Goal: Transaction & Acquisition: Purchase product/service

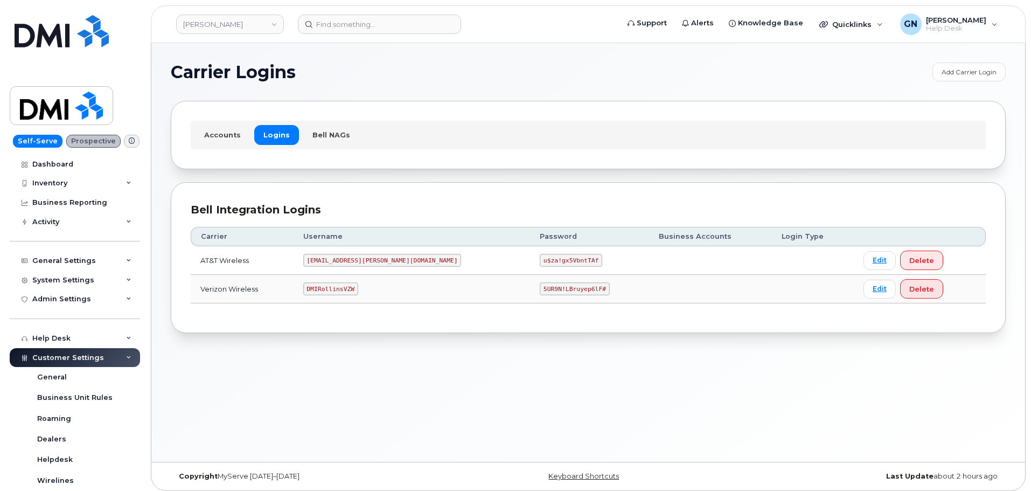
click at [347, 288] on code "DMIRollinsVZW" at bounding box center [330, 288] width 55 height 13
copy code "DMIRollinsVZW"
click at [540, 288] on code "5UR9N!LBruyep6lF#" at bounding box center [575, 288] width 70 height 13
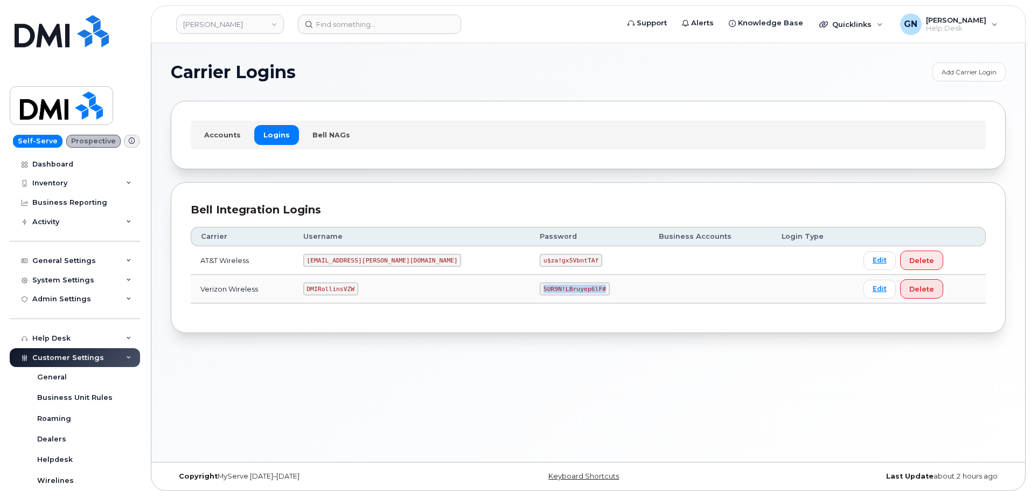
click at [540, 288] on code "5UR9N!LBruyep6lF#" at bounding box center [575, 288] width 70 height 13
copy code "5UR9N!LBruyep6lF#"
click at [351, 287] on code "DMIRollinsVZW" at bounding box center [330, 288] width 55 height 13
copy code "DMIRollinsVZW"
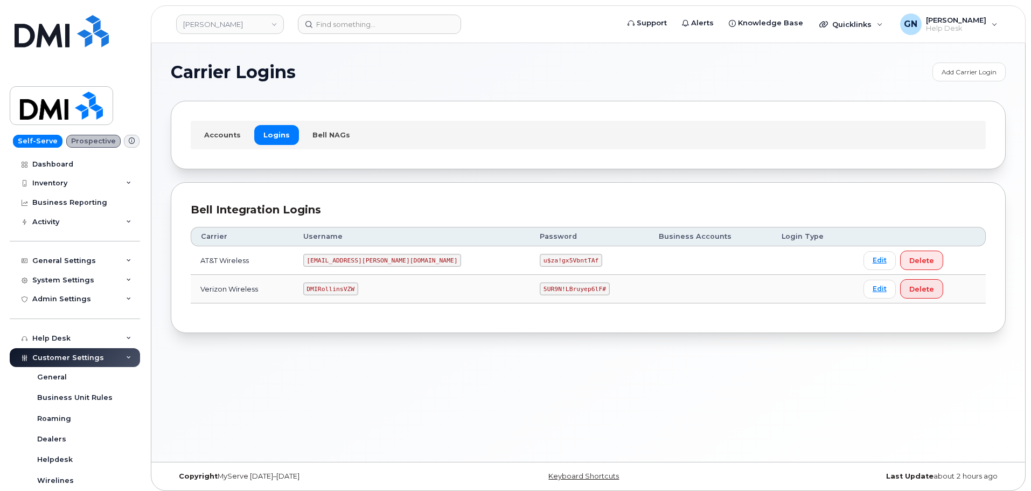
click at [540, 286] on code "5UR9N!LBruyep6lF#" at bounding box center [575, 288] width 70 height 13
copy code "5UR9N!LBruyep6lF#"
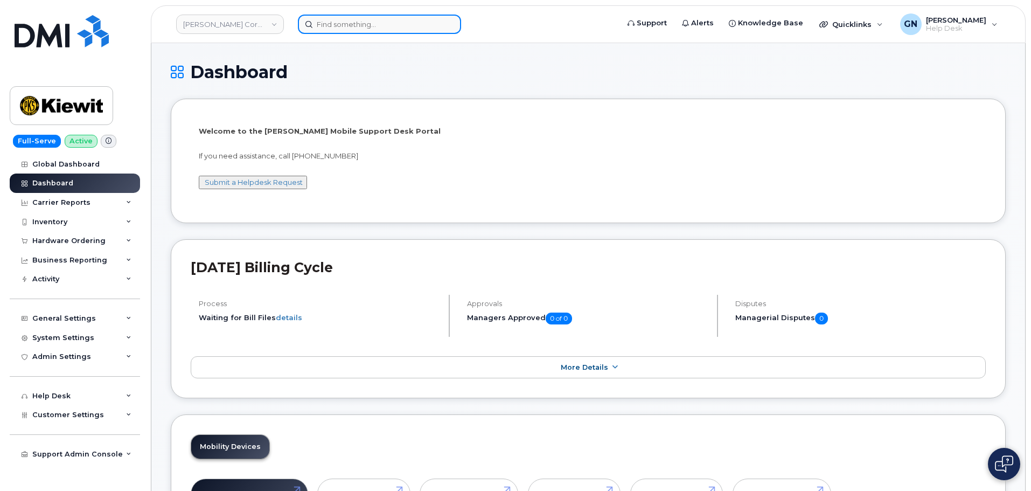
click at [341, 26] on input at bounding box center [379, 24] width 163 height 19
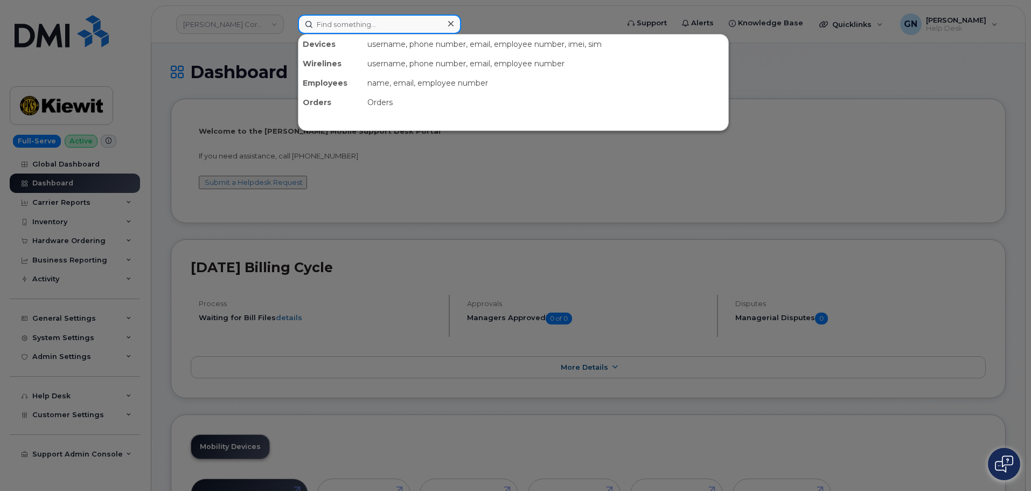
paste input "303-726-2469"
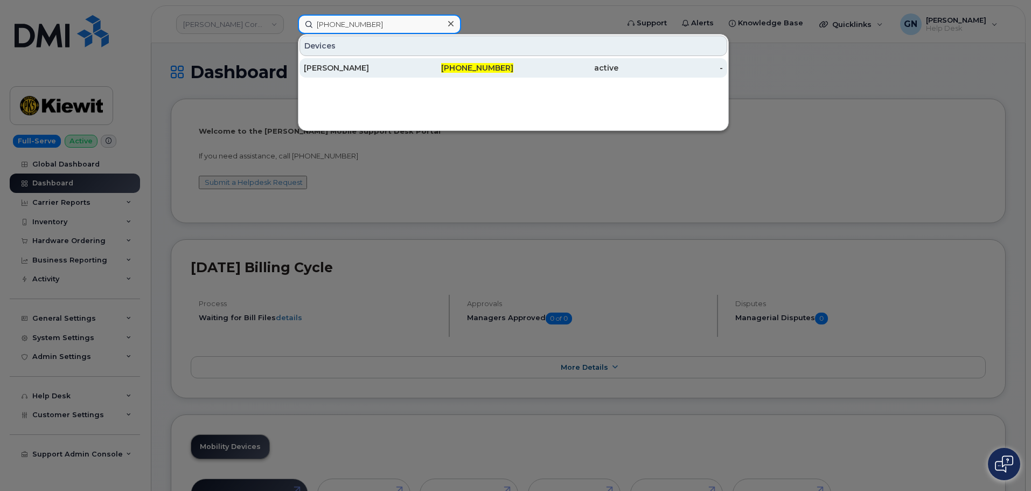
type input "303-726-2469"
click at [421, 72] on div "303-726-2469" at bounding box center [461, 68] width 105 height 11
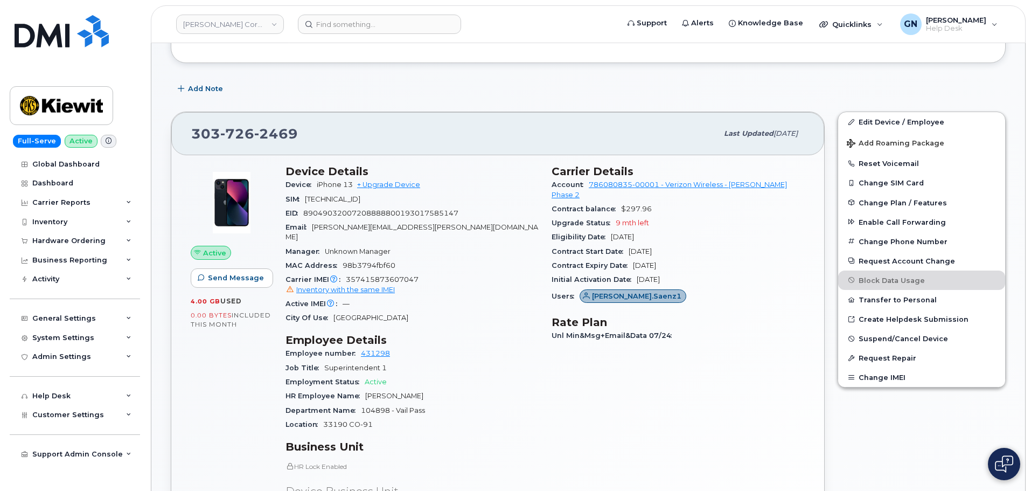
scroll to position [162, 0]
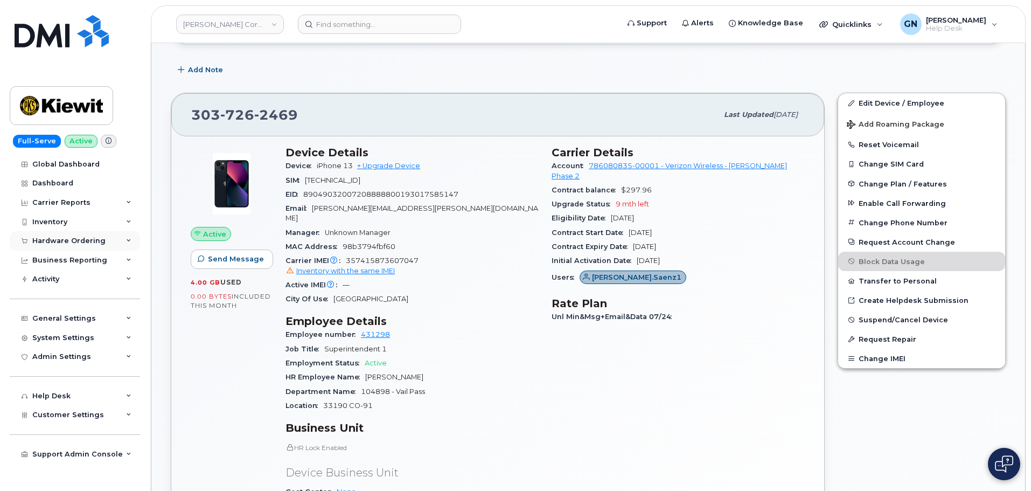
click at [73, 241] on div "Hardware Ordering" at bounding box center [68, 241] width 73 height 9
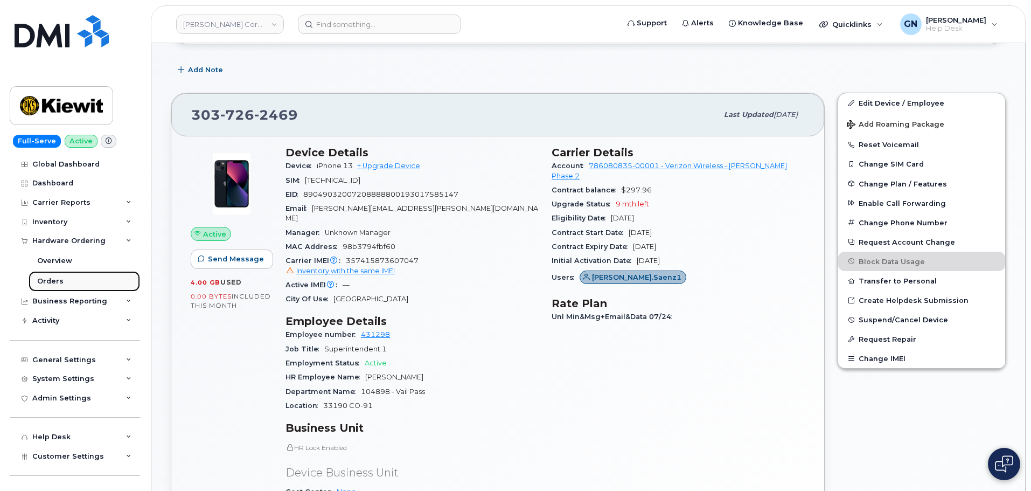
click at [75, 282] on link "Orders" at bounding box center [85, 281] width 112 height 20
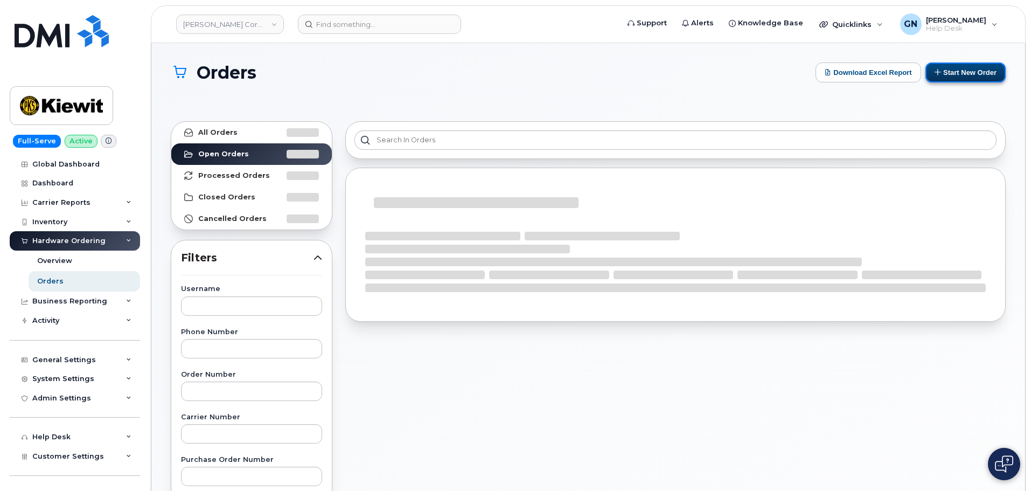
click at [961, 71] on button "Start New Order" at bounding box center [966, 73] width 80 height 20
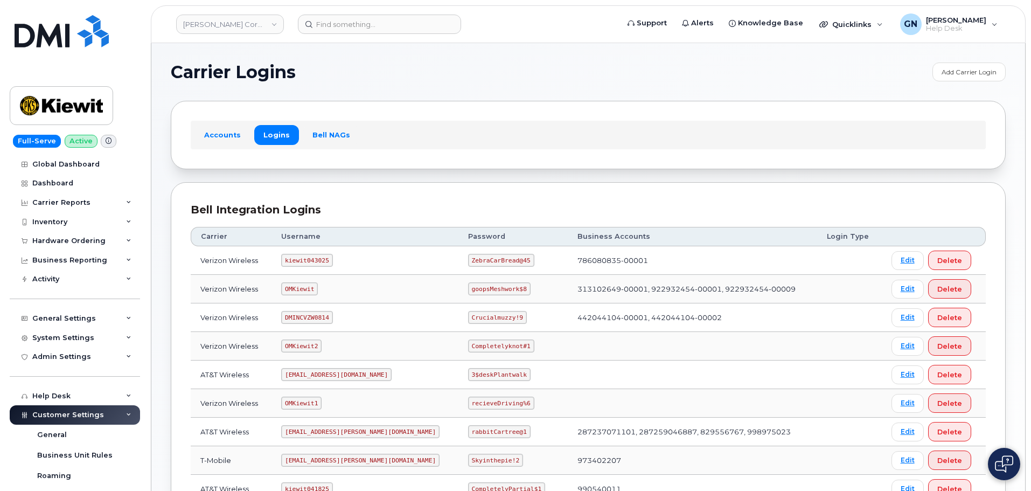
scroll to position [54, 0]
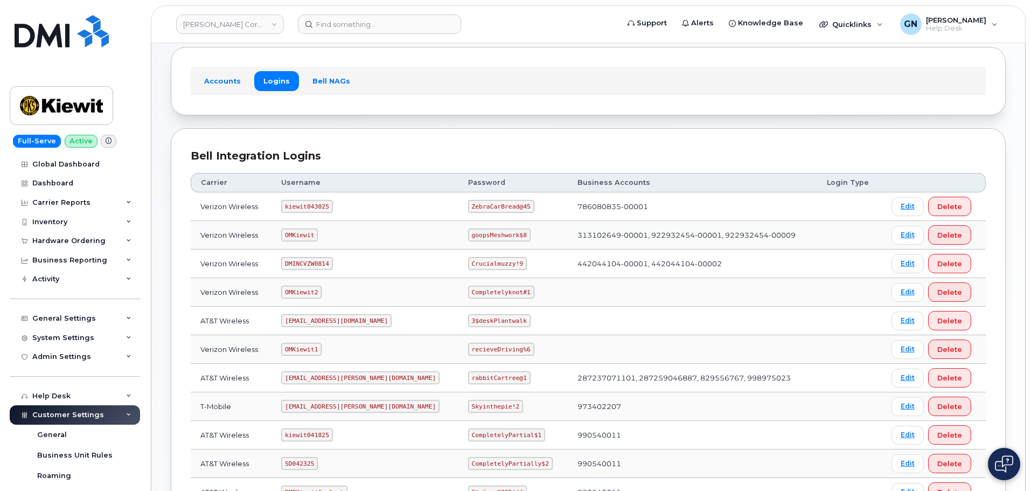
click at [313, 206] on code "kiewit043025" at bounding box center [306, 206] width 51 height 13
copy code "kiewit043025"
click at [468, 207] on code "ZebraCarBread@45" at bounding box center [501, 206] width 66 height 13
click at [468, 206] on code "ZebraCarBread@45" at bounding box center [501, 206] width 66 height 13
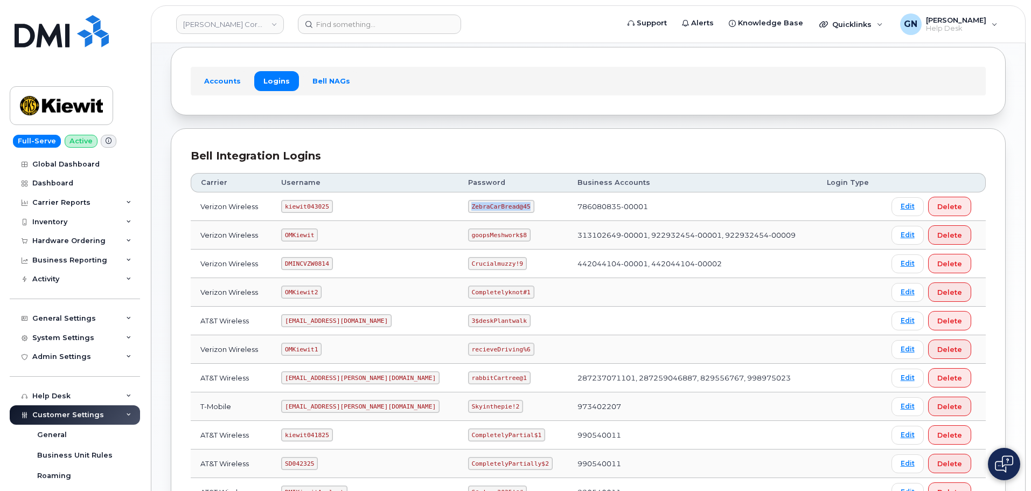
click at [468, 206] on code "ZebraCarBread@45" at bounding box center [501, 206] width 66 height 13
copy code "ZebraCarBread@45"
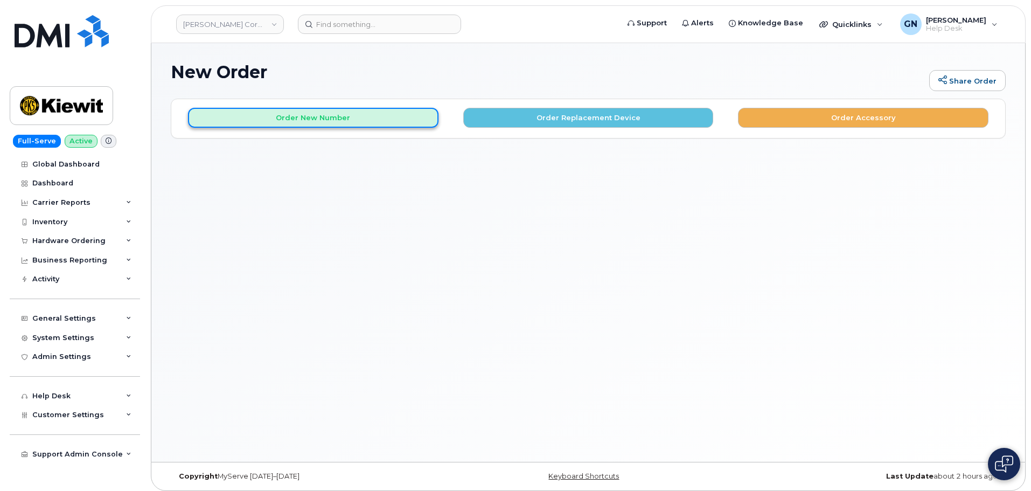
click at [376, 119] on button "Order New Number" at bounding box center [313, 118] width 251 height 20
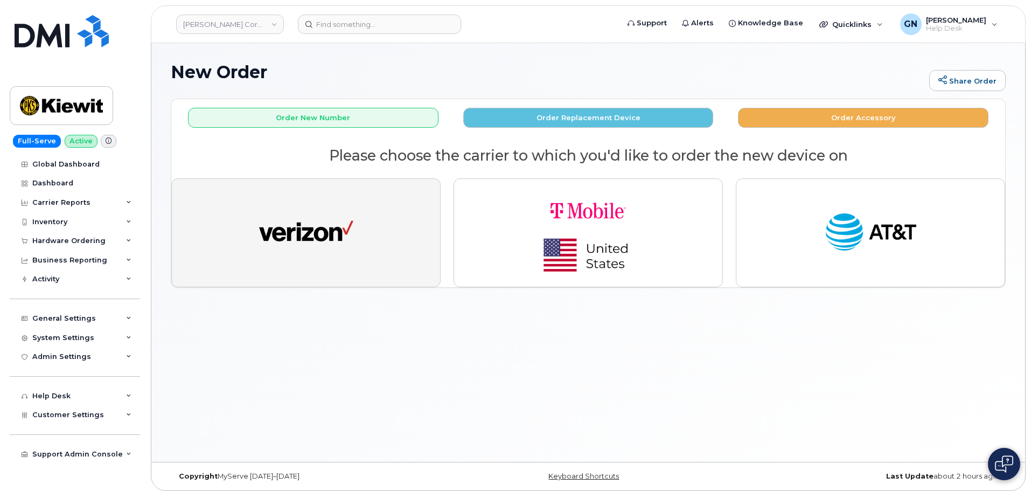
click at [271, 258] on button "button" at bounding box center [305, 232] width 269 height 109
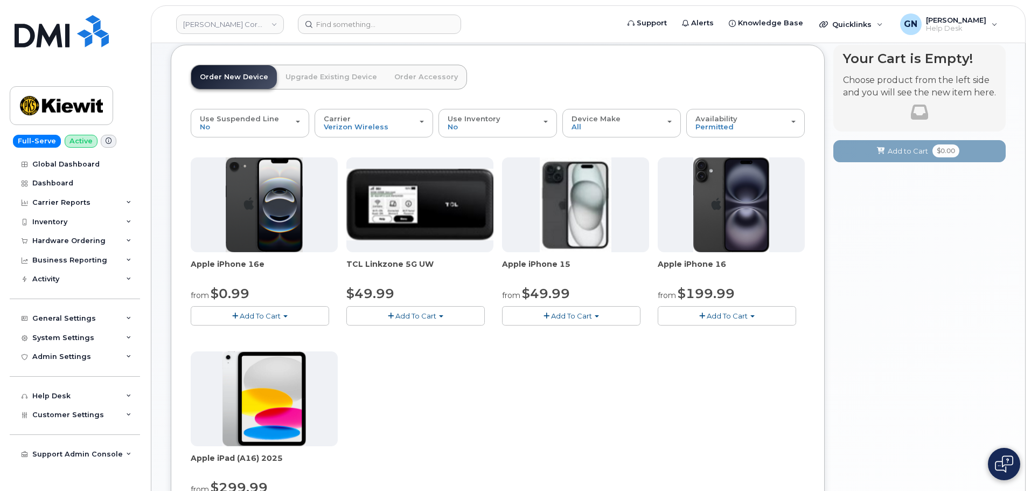
scroll to position [108, 0]
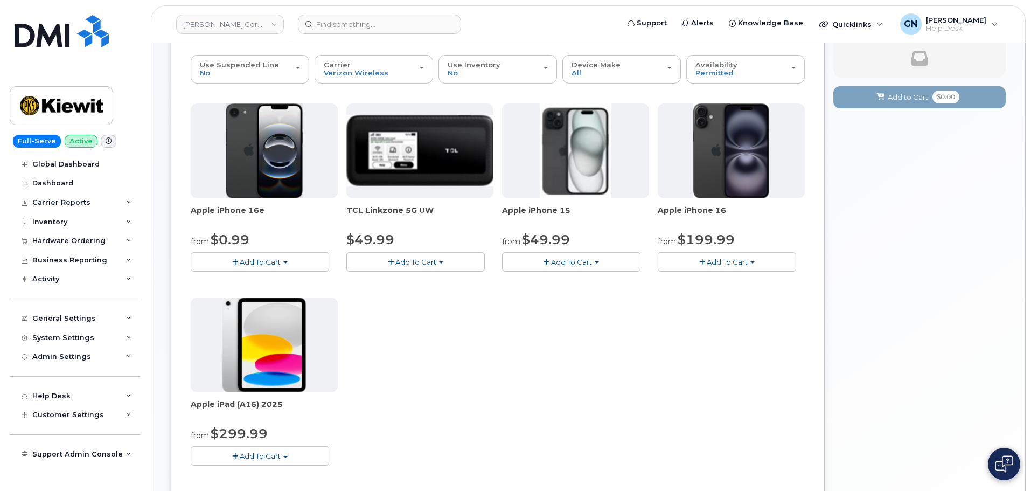
click at [563, 261] on span "Add To Cart" at bounding box center [571, 262] width 41 height 9
click at [556, 281] on link "$49.99 - 2 Year Activation (128GB)" at bounding box center [577, 281] width 144 height 13
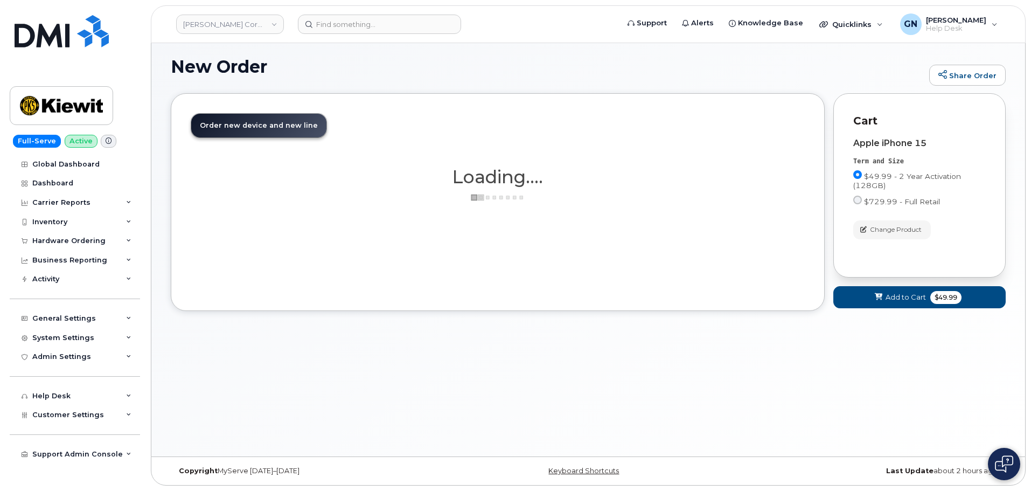
scroll to position [91, 0]
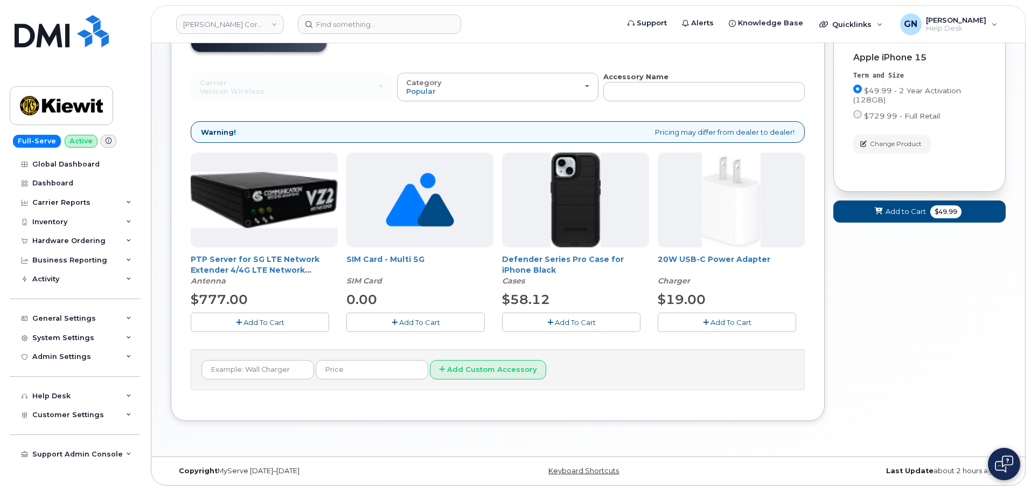
click at [545, 323] on button "Add To Cart" at bounding box center [571, 322] width 138 height 19
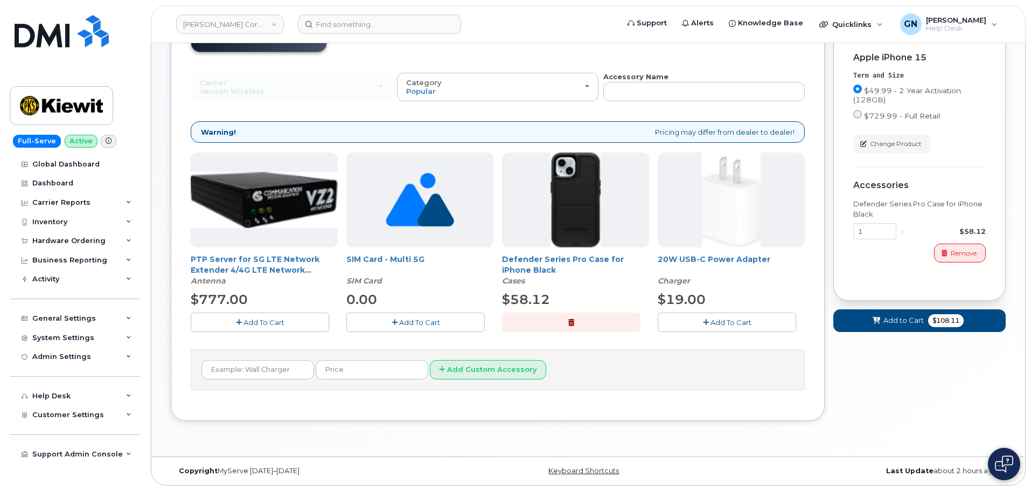
drag, startPoint x: 461, startPoint y: 321, endPoint x: 480, endPoint y: 322, distance: 18.9
click at [461, 321] on button "Add To Cart" at bounding box center [415, 322] width 138 height 19
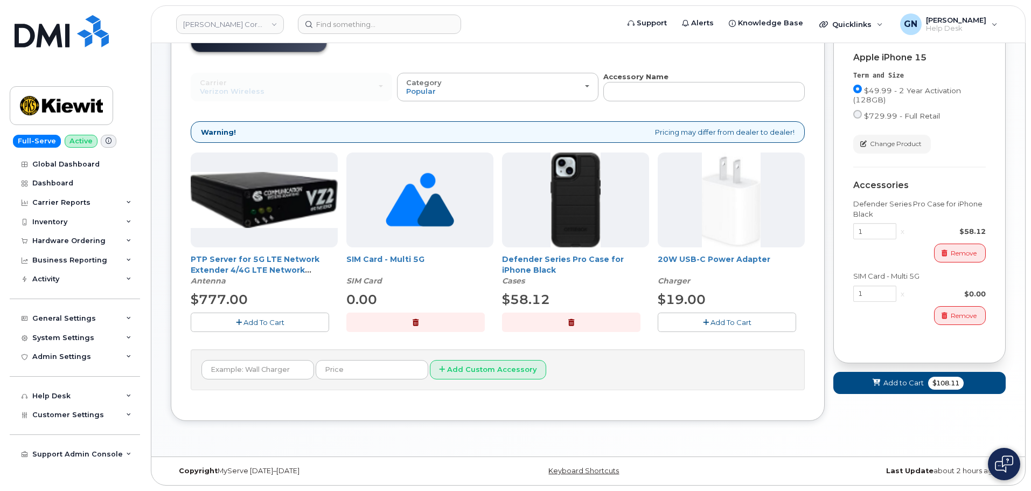
click at [699, 327] on button "Add To Cart" at bounding box center [727, 322] width 138 height 19
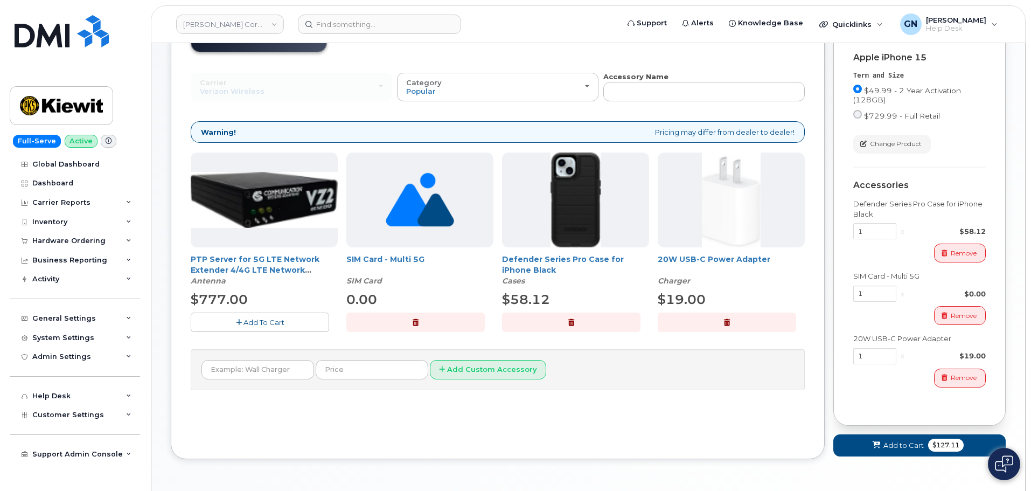
scroll to position [129, 0]
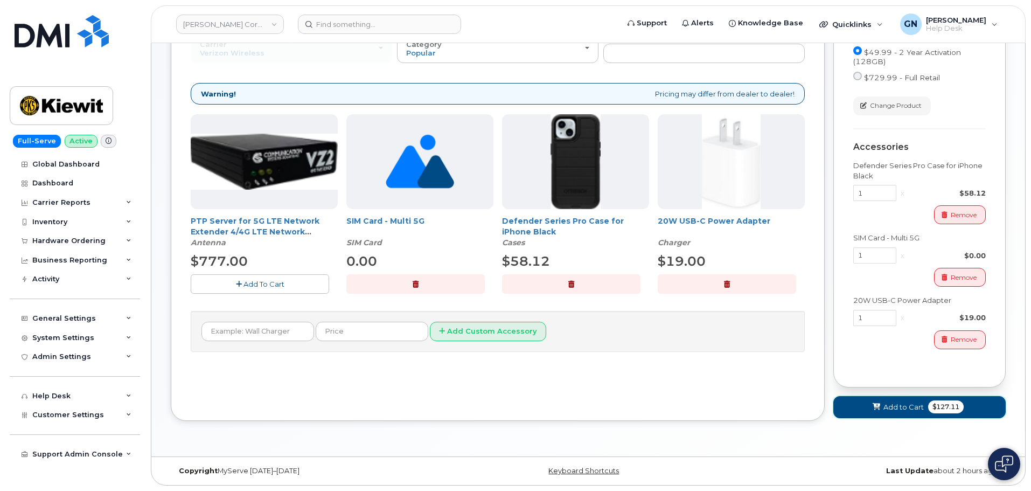
drag, startPoint x: 900, startPoint y: 405, endPoint x: 893, endPoint y: 402, distance: 7.5
click at [899, 404] on span "Add to Cart" at bounding box center [904, 407] width 40 height 10
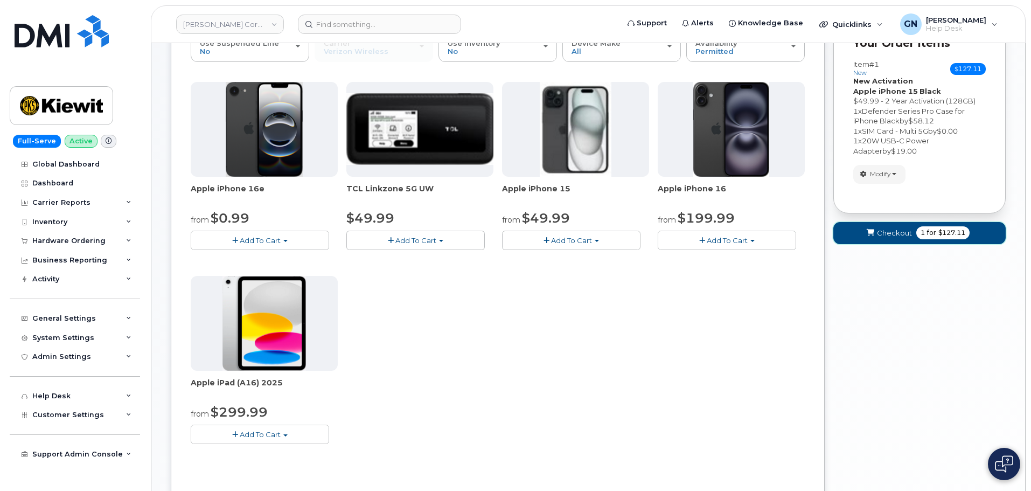
click at [913, 234] on button "Checkout 1 for $127.11" at bounding box center [920, 233] width 172 height 22
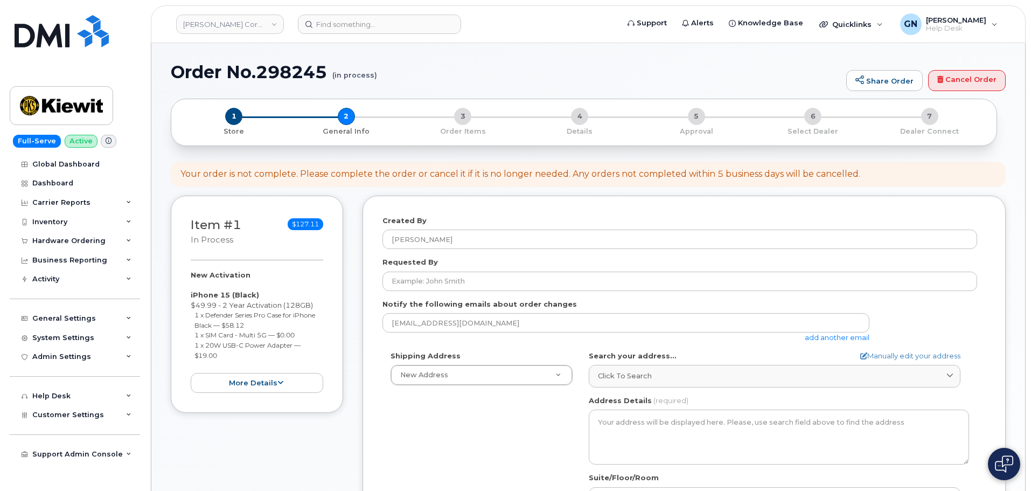
select select
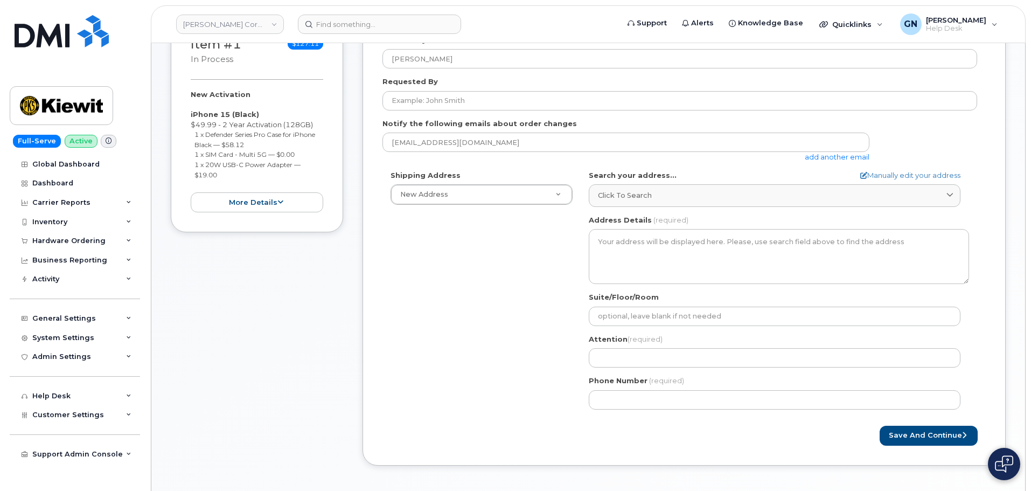
scroll to position [162, 0]
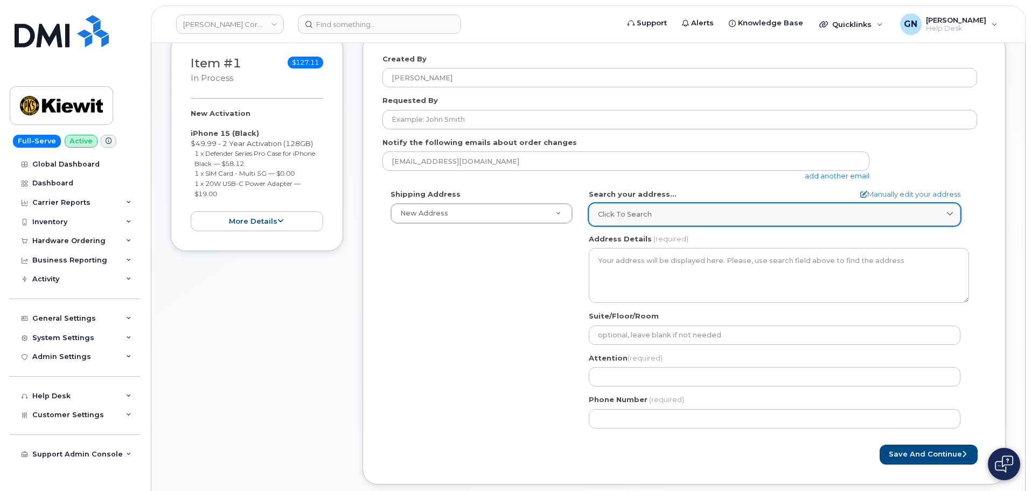
click at [672, 216] on div "Click to search" at bounding box center [774, 214] width 353 height 10
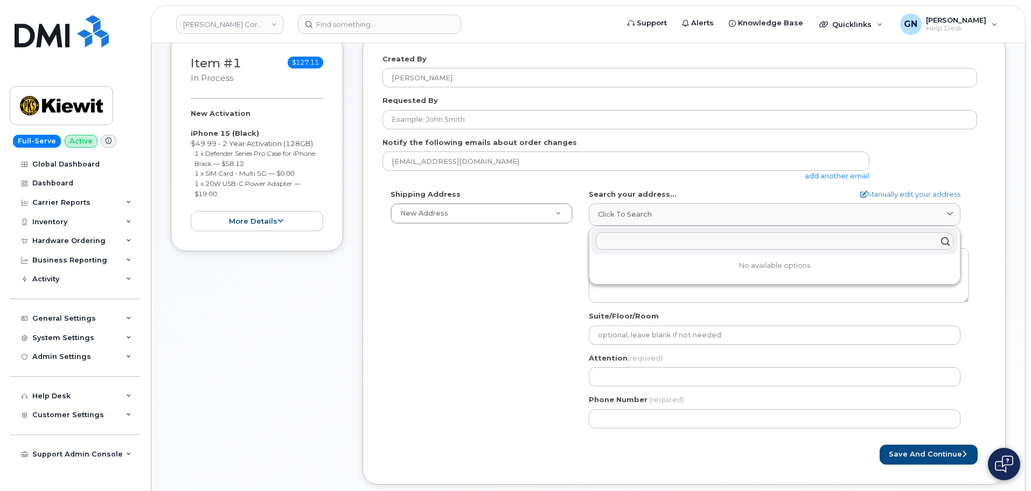
paste input "751 County Road 401, Taylor, TX 76574"
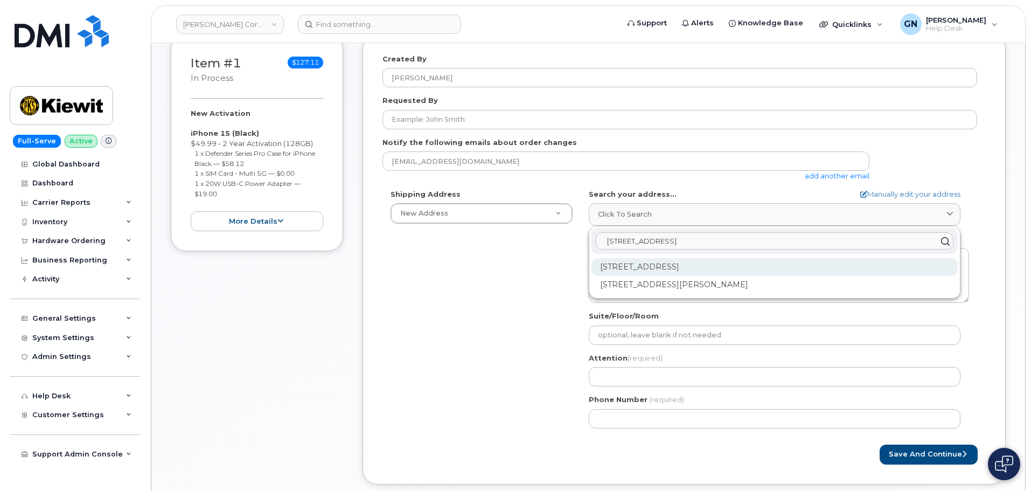
type input "751 County Road 401, Taylor, TX 76574"
click at [654, 270] on div "751 County Road 401 Taylor TX 76574-5211" at bounding box center [775, 267] width 366 height 18
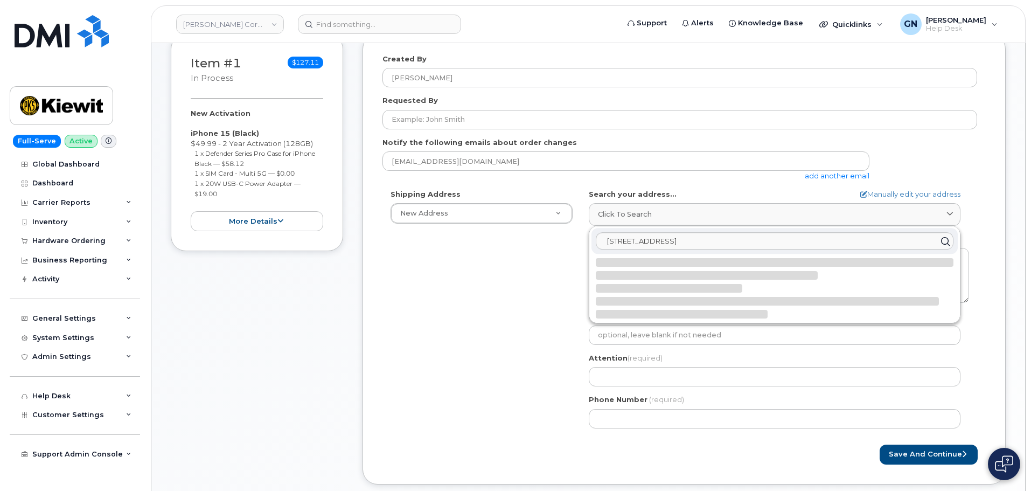
select select
type textarea "751 County Road 401 TAYLOR TX 76574-5211 UNITED STATES"
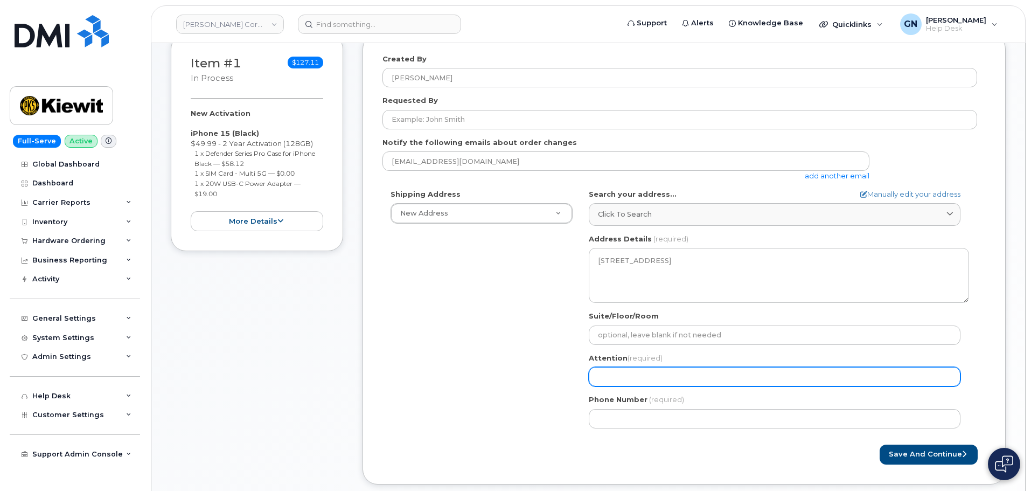
click at [635, 373] on input "Attention (required)" at bounding box center [775, 376] width 372 height 19
paste input "Seth.Dibble"
select select
drag, startPoint x: 615, startPoint y: 378, endPoint x: 621, endPoint y: 381, distance: 7.0
click at [618, 379] on input "[PERSON_NAME].[PERSON_NAME]" at bounding box center [775, 376] width 372 height 19
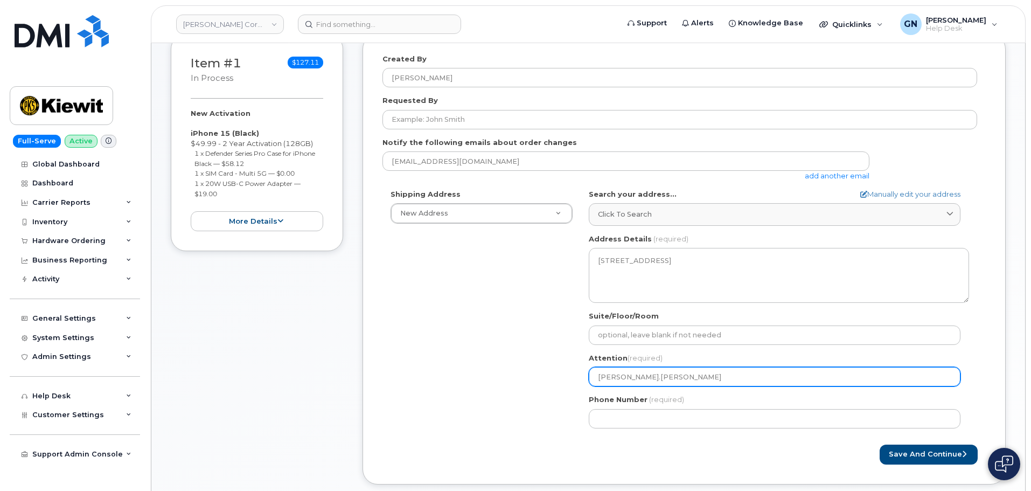
type input "[PERSON_NAME].[PERSON_NAME]"
click at [880, 445] on button "Save and Continue" at bounding box center [929, 455] width 98 height 20
click at [658, 380] on input "[PERSON_NAME].[PERSON_NAME]" at bounding box center [775, 376] width 372 height 19
click at [616, 377] on input "[PERSON_NAME].[PERSON_NAME]" at bounding box center [775, 376] width 372 height 19
select select
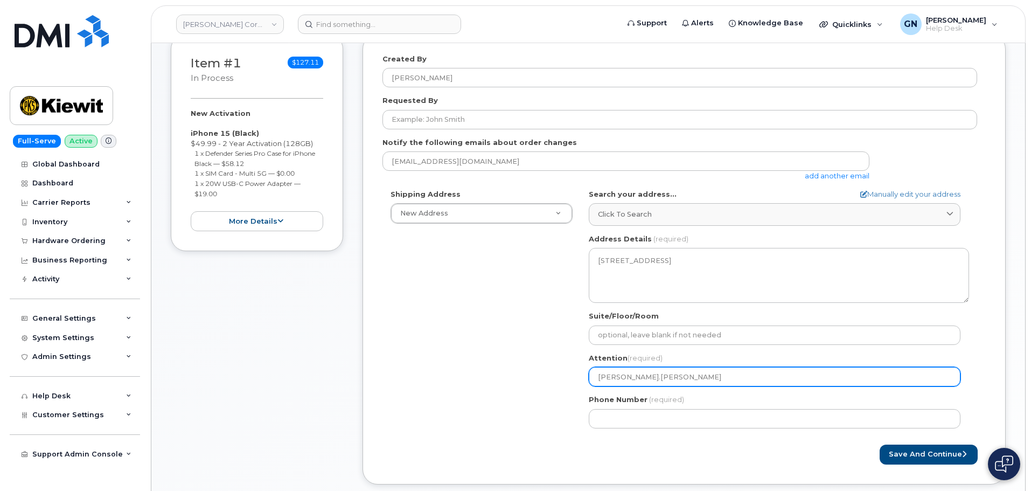
type input "SethDibble"
select select
type input "[PERSON_NAME]"
click at [880, 445] on button "Save and Continue" at bounding box center [929, 455] width 98 height 20
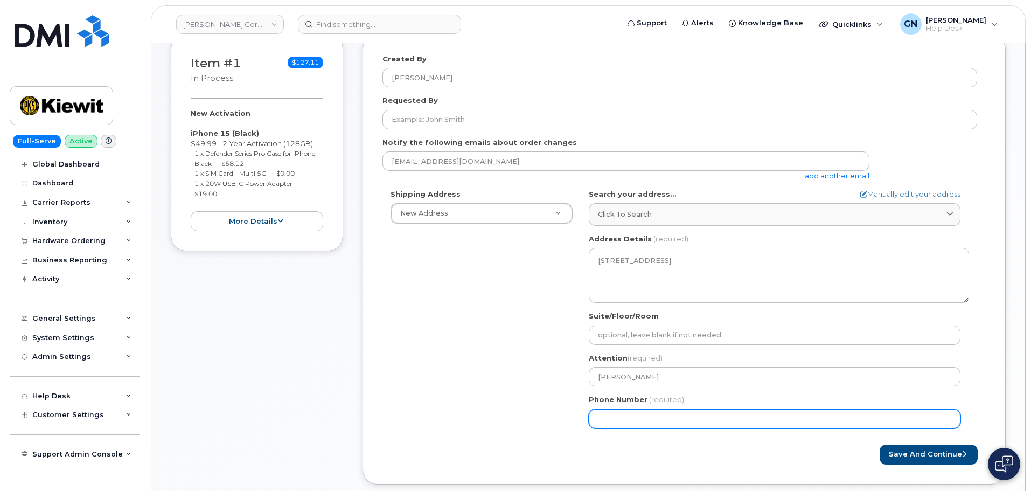
click at [613, 424] on input "Phone Number" at bounding box center [775, 418] width 372 height 19
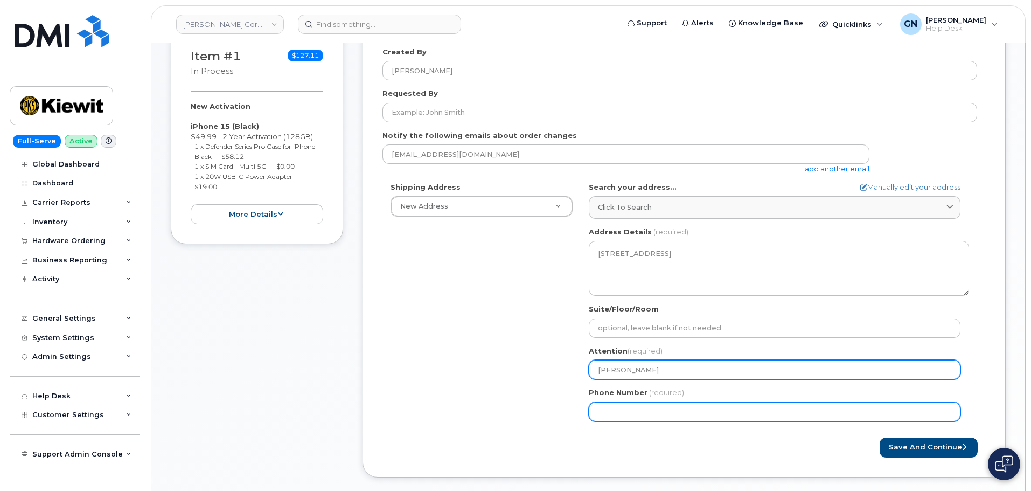
scroll to position [269, 0]
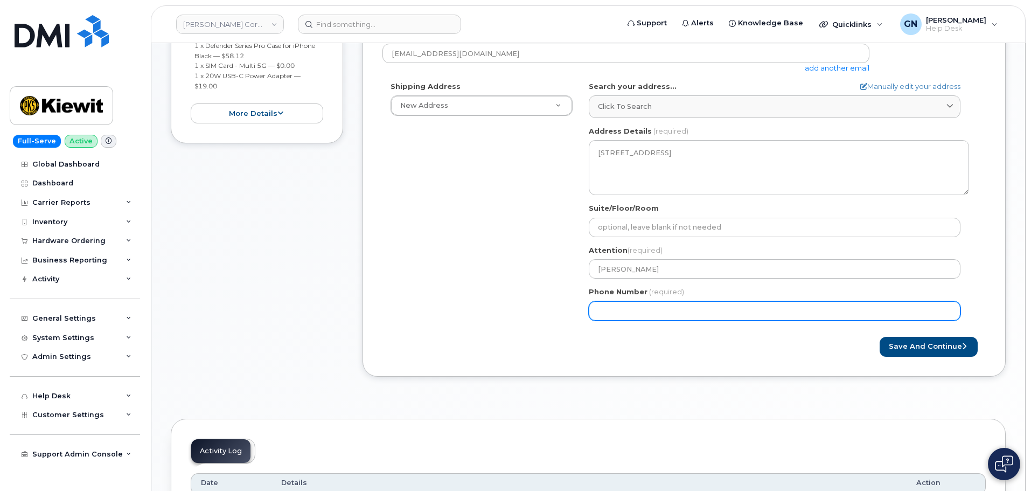
click at [728, 307] on input "Phone Number" at bounding box center [775, 310] width 372 height 19
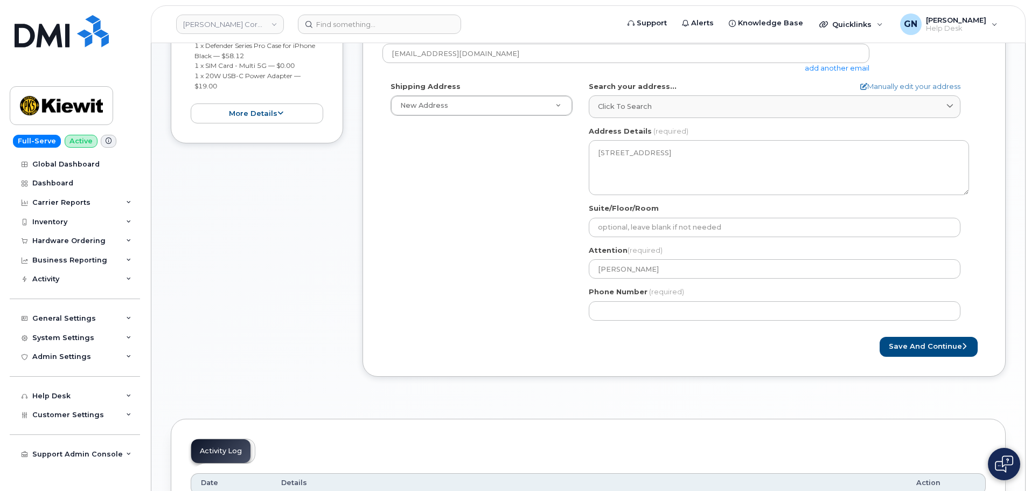
click at [839, 373] on div "Created By Geoffrey Newport Requested By Notify the following emails about orde…" at bounding box center [684, 151] width 643 height 450
click at [912, 351] on button "Save and Continue" at bounding box center [929, 347] width 98 height 20
click at [927, 343] on button "Save and Continue" at bounding box center [929, 347] width 98 height 20
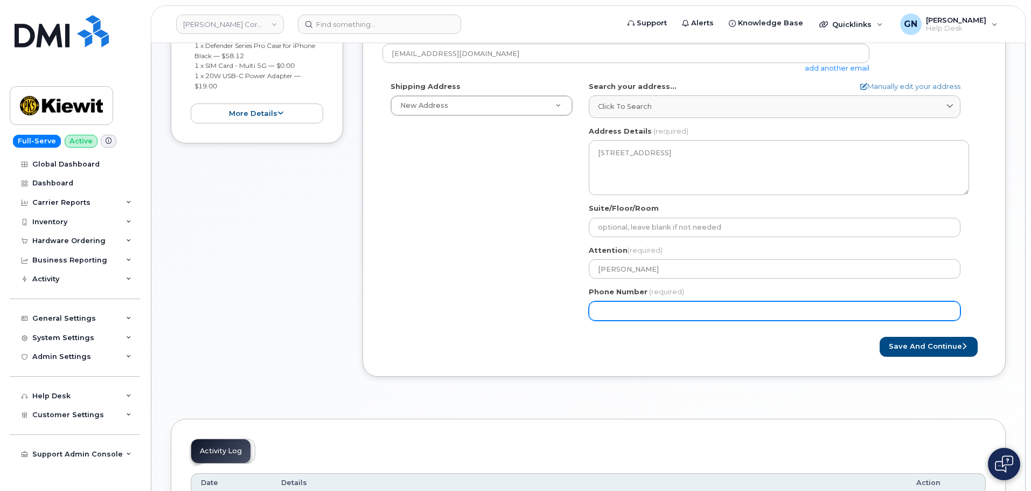
click at [665, 312] on input "Phone Number" at bounding box center [775, 310] width 372 height 19
select select
type input "3463703268"
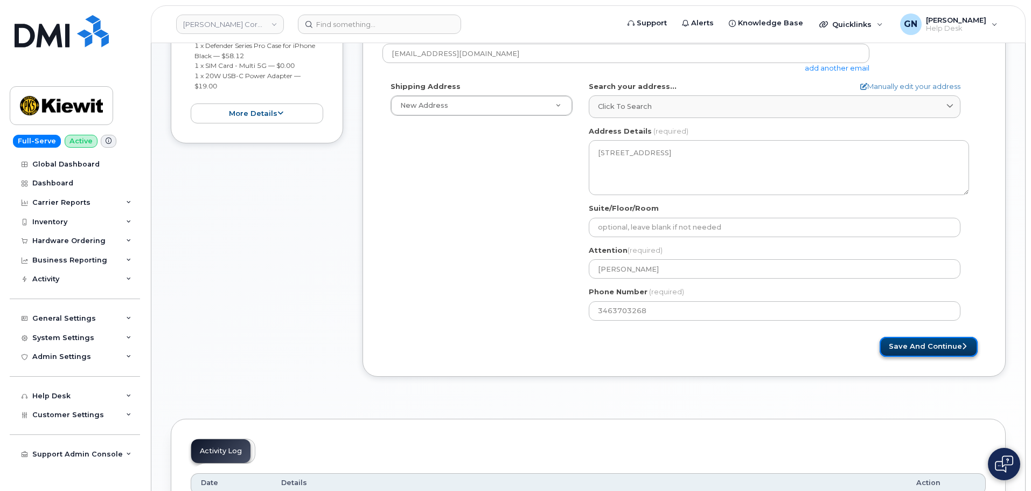
click at [921, 345] on button "Save and Continue" at bounding box center [929, 347] width 98 height 20
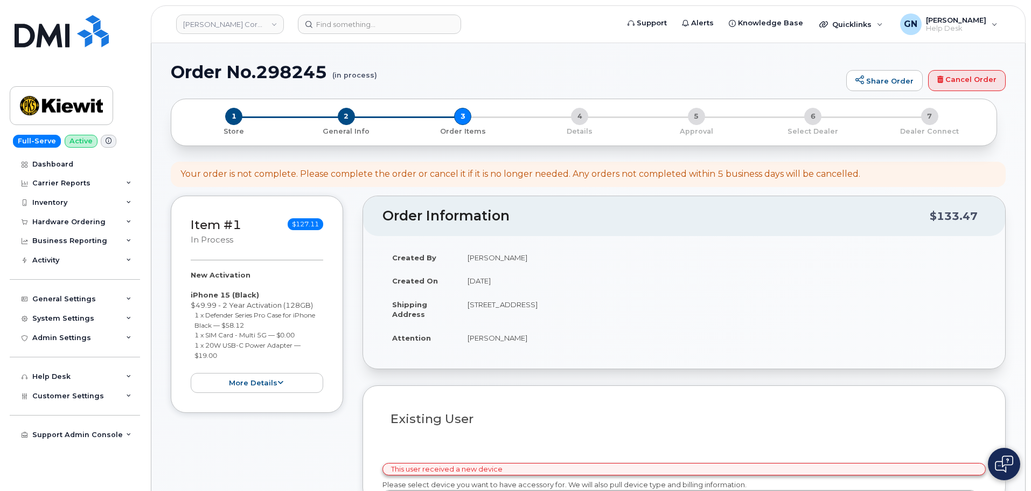
select select
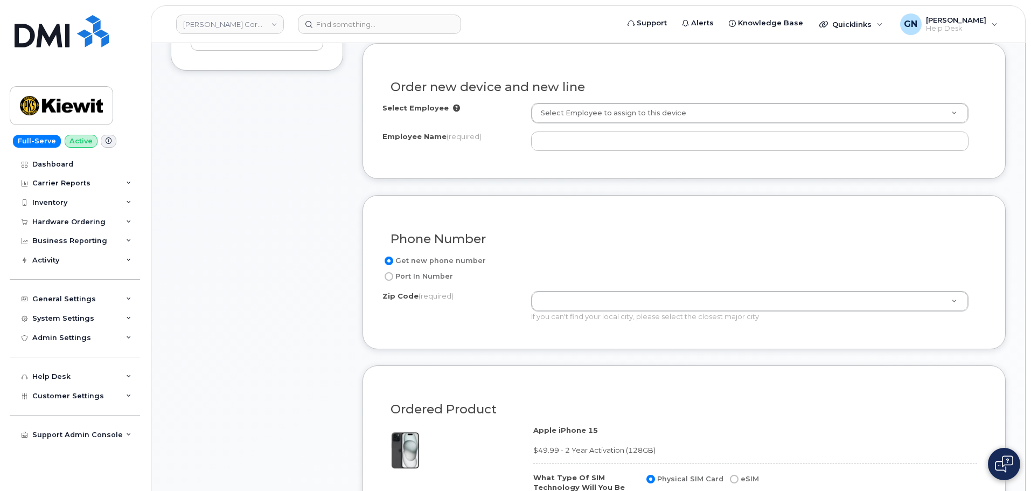
scroll to position [323, 0]
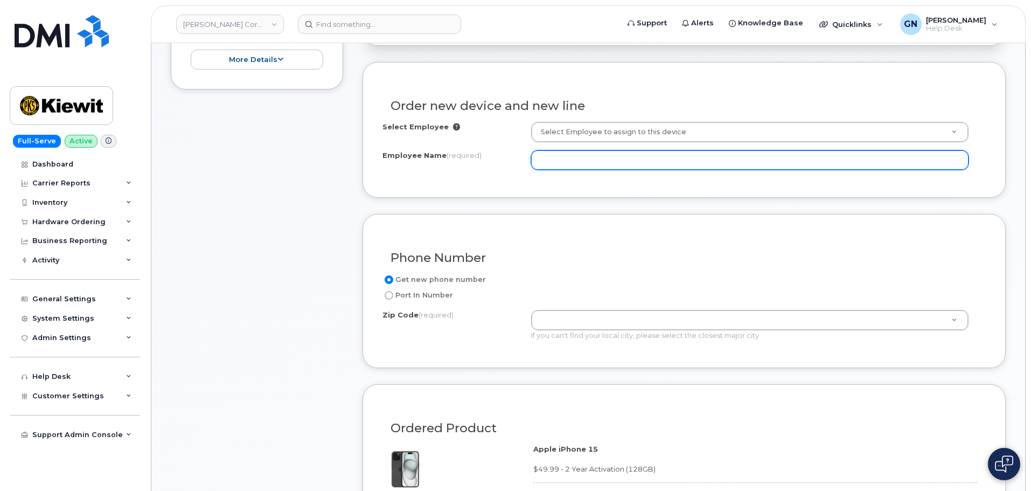
click at [565, 159] on input "Employee Name (required)" at bounding box center [750, 159] width 438 height 19
paste input "[PERSON_NAME].[PERSON_NAME]"
click at [560, 158] on input "[PERSON_NAME].[PERSON_NAME]" at bounding box center [750, 159] width 438 height 19
drag, startPoint x: 603, startPoint y: 162, endPoint x: 448, endPoint y: 150, distance: 155.6
click at [448, 150] on div "Employee Name (required) [PERSON_NAME]" at bounding box center [684, 159] width 603 height 19
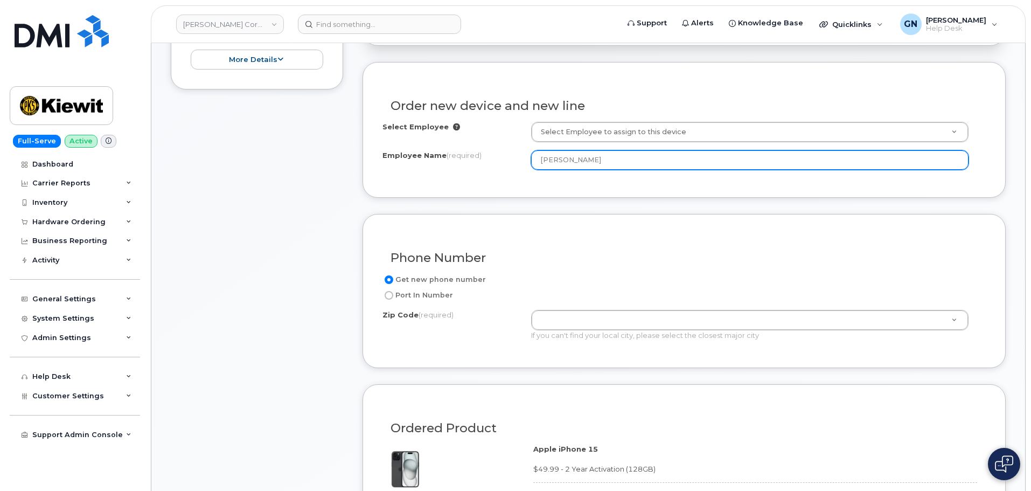
type input "[PERSON_NAME]"
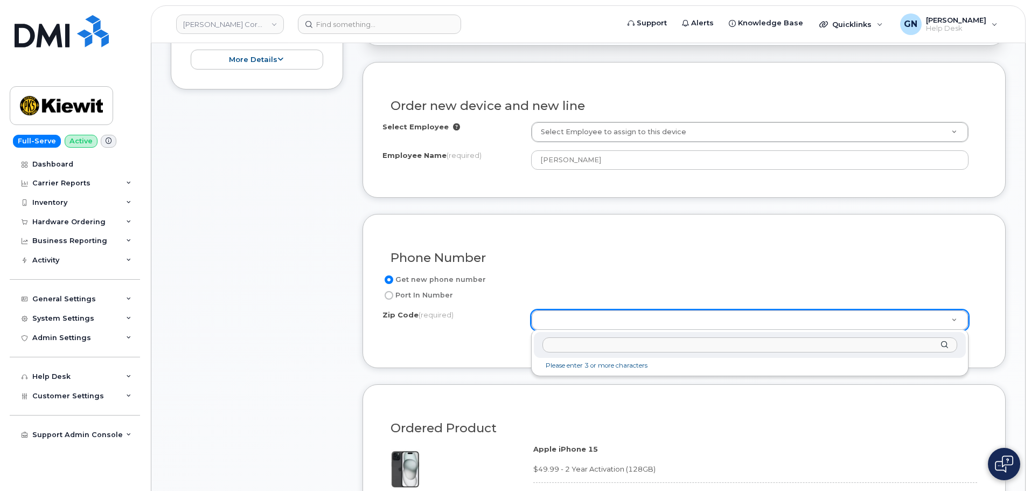
drag, startPoint x: 545, startPoint y: 321, endPoint x: 552, endPoint y: 322, distance: 6.6
type input "76574"
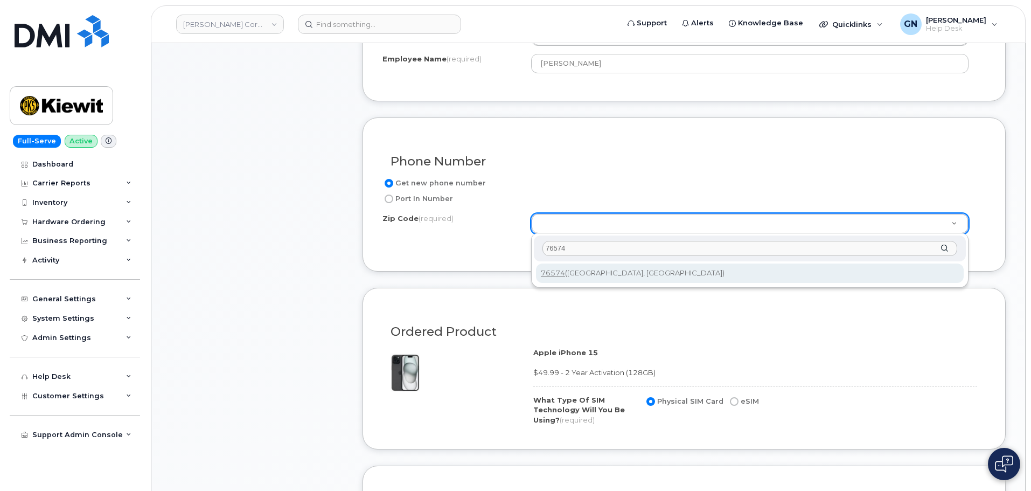
scroll to position [431, 0]
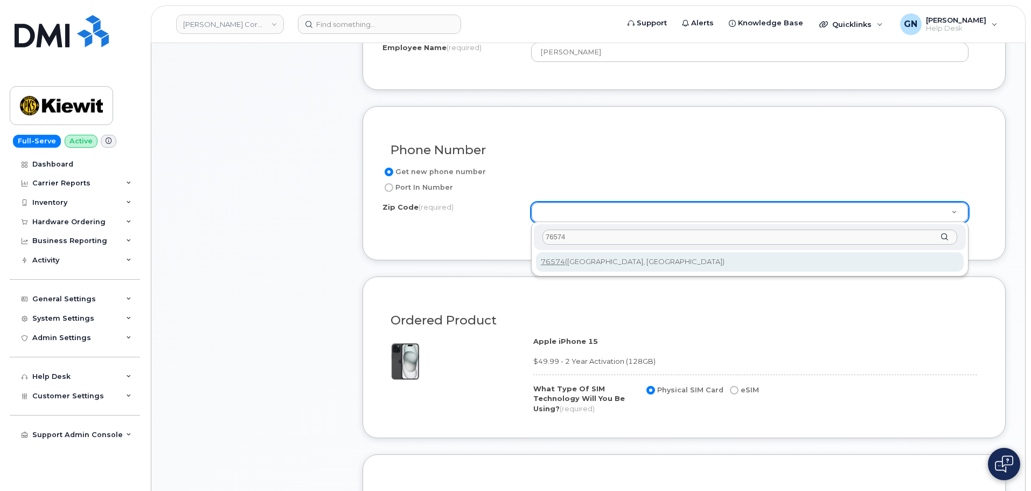
drag, startPoint x: 588, startPoint y: 266, endPoint x: 580, endPoint y: 269, distance: 8.4
type input "76574 ([GEOGRAPHIC_DATA], [GEOGRAPHIC_DATA])"
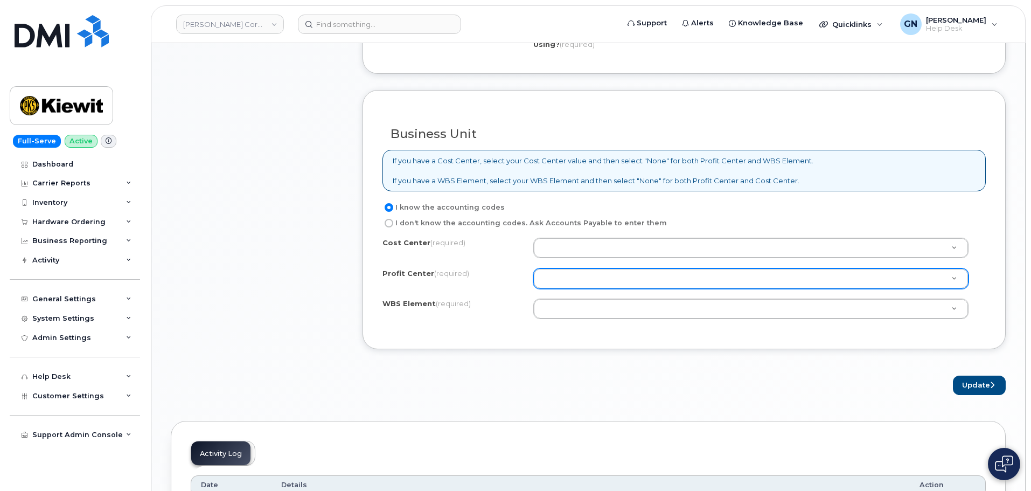
scroll to position [808, 0]
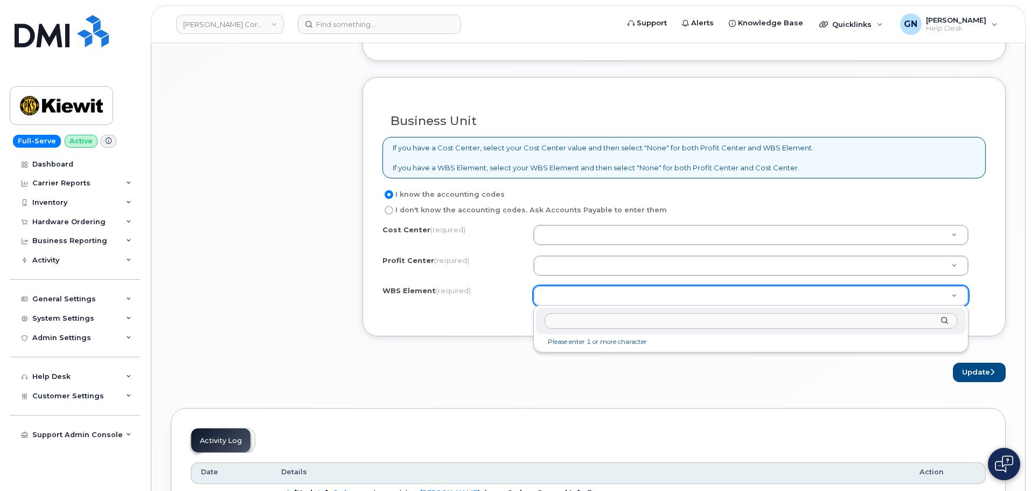
type input "105193.1182"
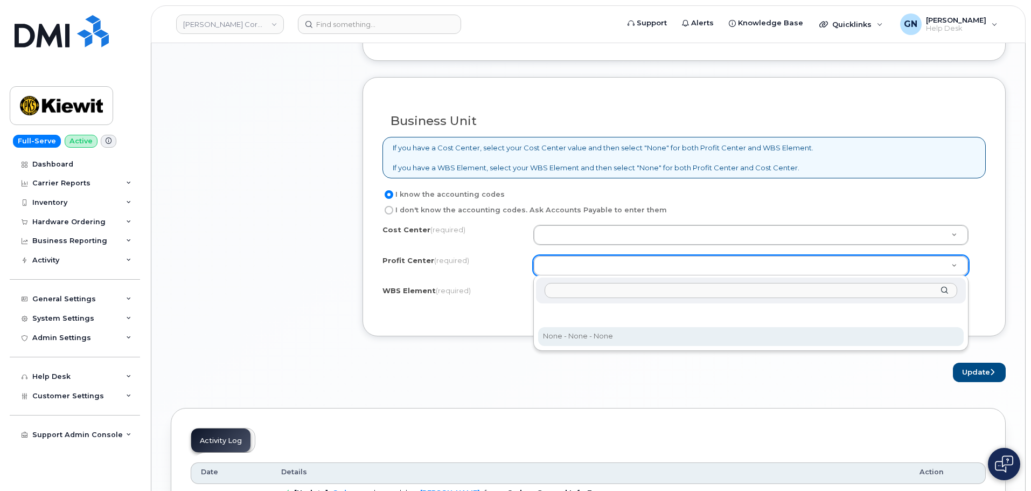
drag, startPoint x: 567, startPoint y: 332, endPoint x: 573, endPoint y: 268, distance: 64.3
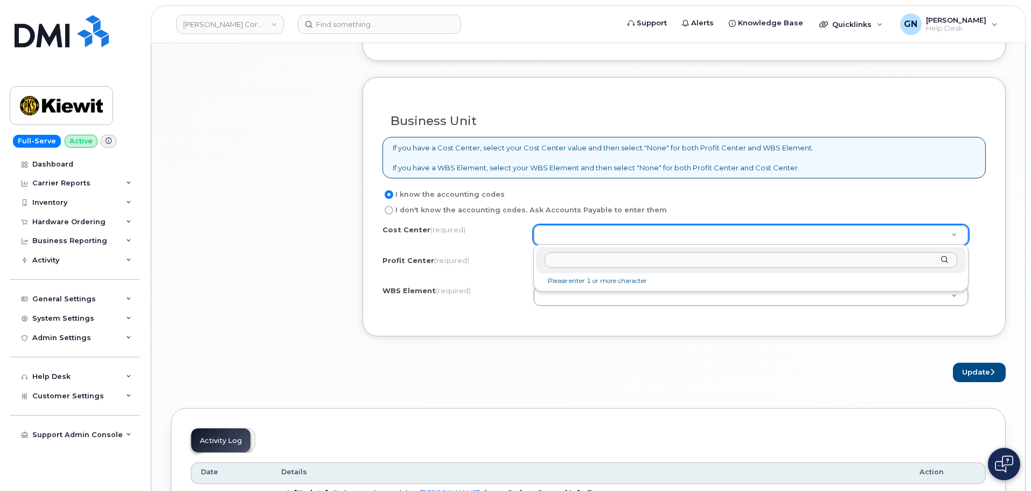
drag, startPoint x: 573, startPoint y: 231, endPoint x: 550, endPoint y: 214, distance: 29.0
type input "none"
type input "None"
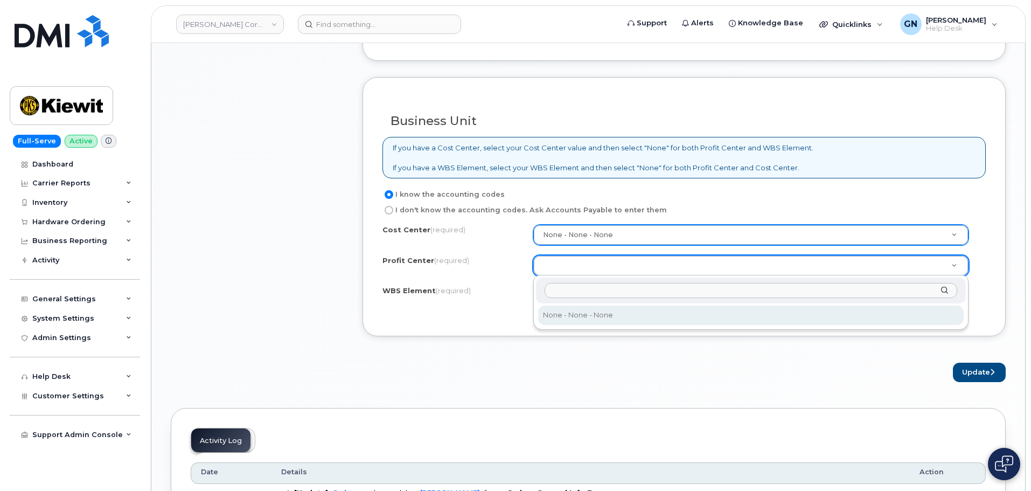
select select "None"
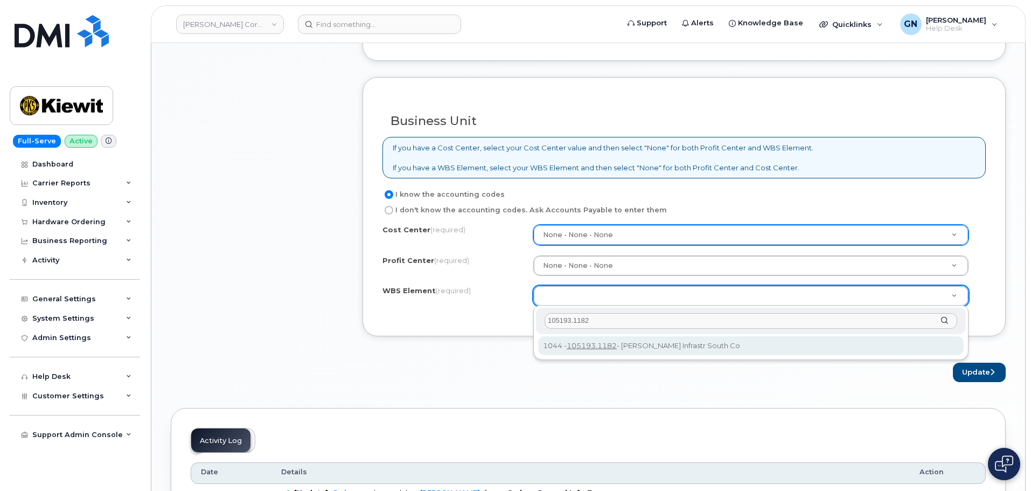
type input "105193.1182"
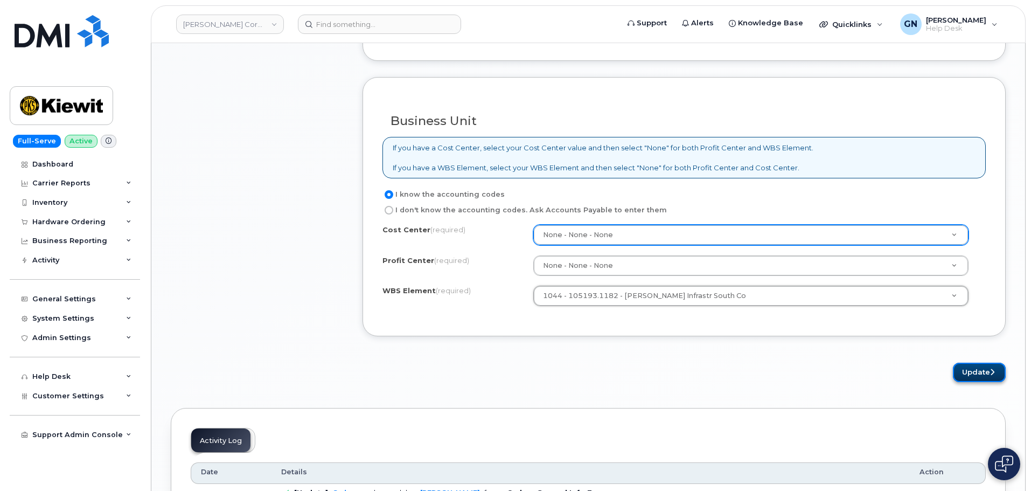
drag, startPoint x: 969, startPoint y: 374, endPoint x: 962, endPoint y: 375, distance: 7.1
click at [969, 373] on button "Update" at bounding box center [979, 373] width 53 height 20
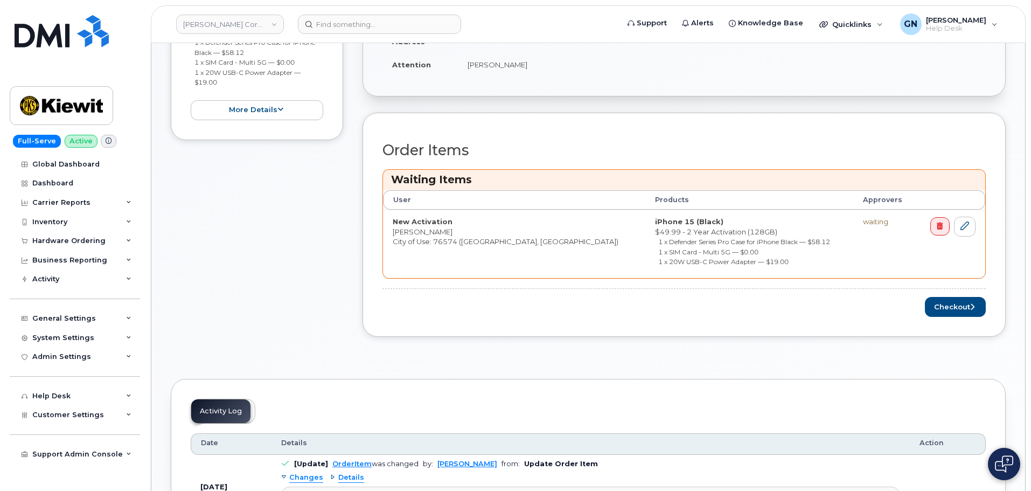
scroll to position [323, 0]
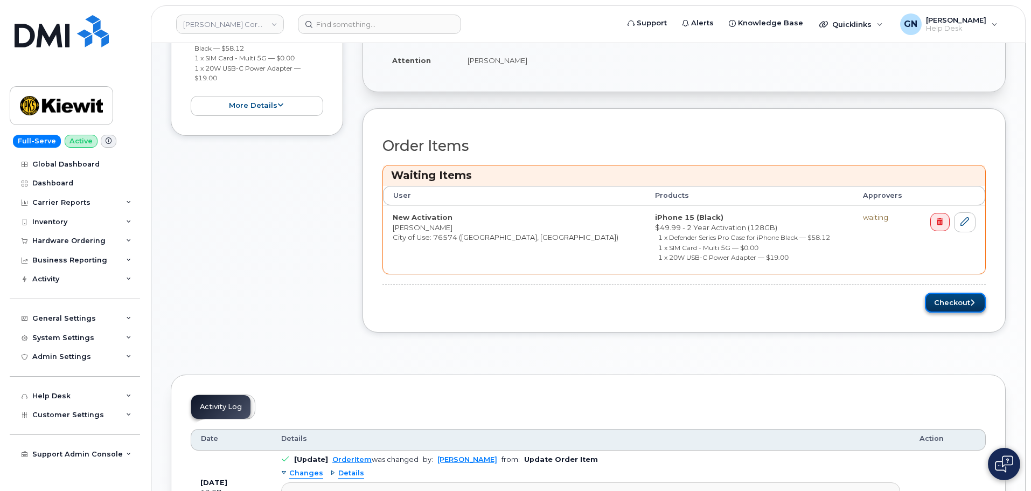
click at [956, 300] on button "Checkout" at bounding box center [955, 303] width 61 height 20
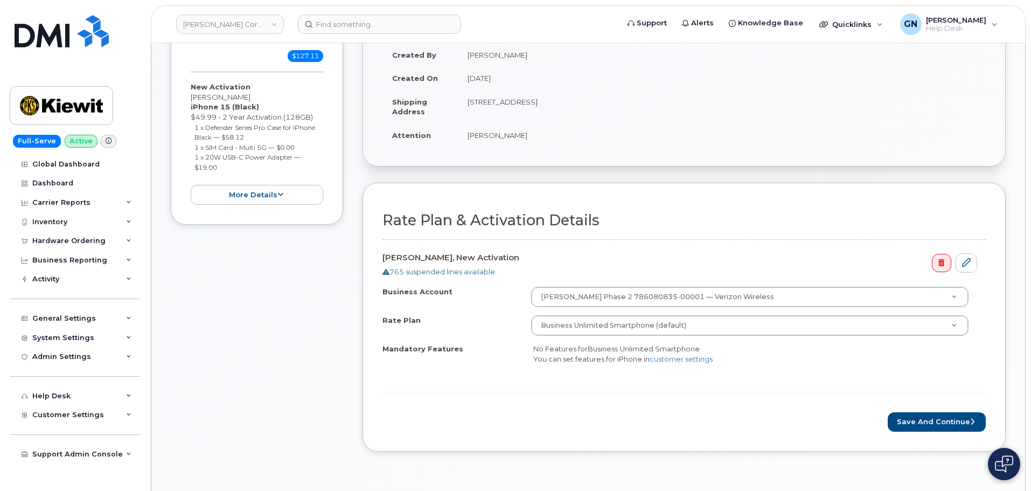
scroll to position [269, 0]
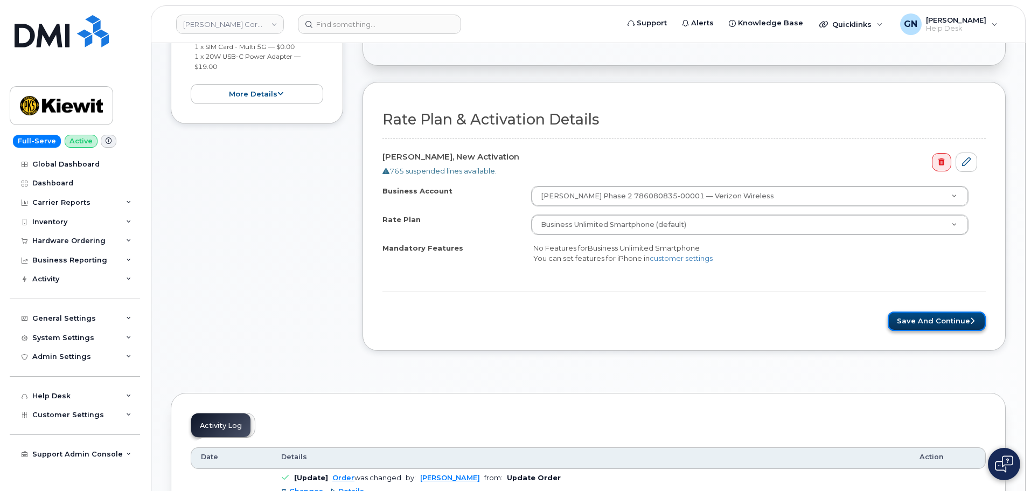
click at [975, 322] on button "Save and Continue" at bounding box center [937, 321] width 98 height 20
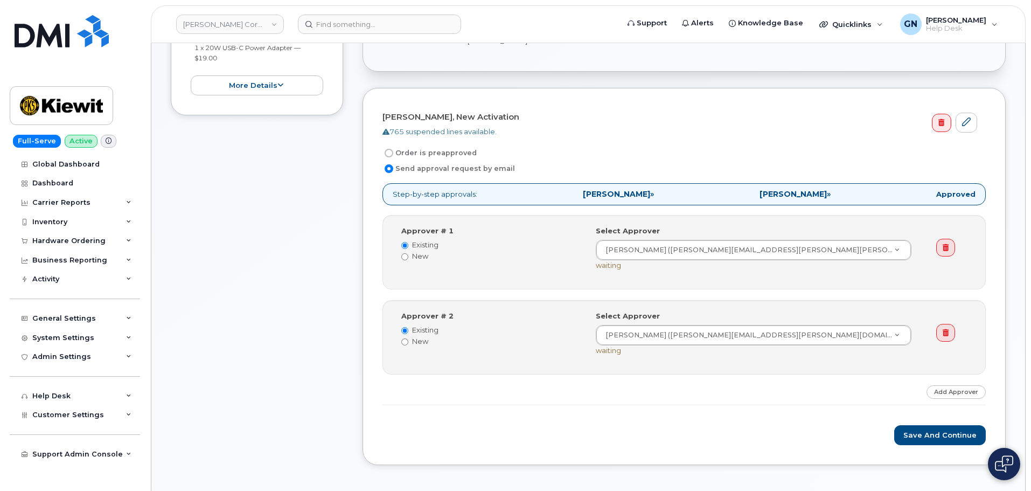
scroll to position [269, 0]
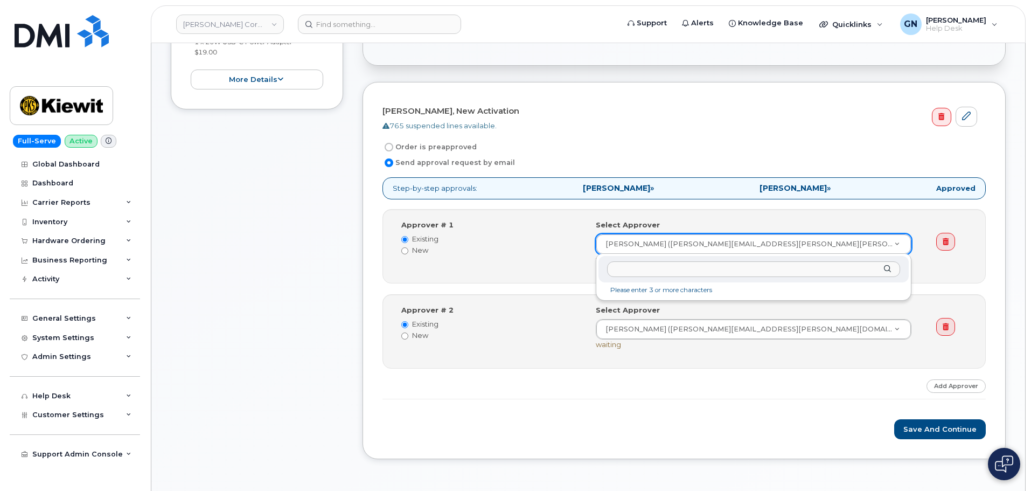
drag, startPoint x: 781, startPoint y: 244, endPoint x: 636, endPoint y: 255, distance: 145.4
drag, startPoint x: 767, startPoint y: 245, endPoint x: 610, endPoint y: 251, distance: 156.9
drag, startPoint x: 601, startPoint y: 246, endPoint x: 752, endPoint y: 241, distance: 150.9
type input "Joc"
type input "2157792"
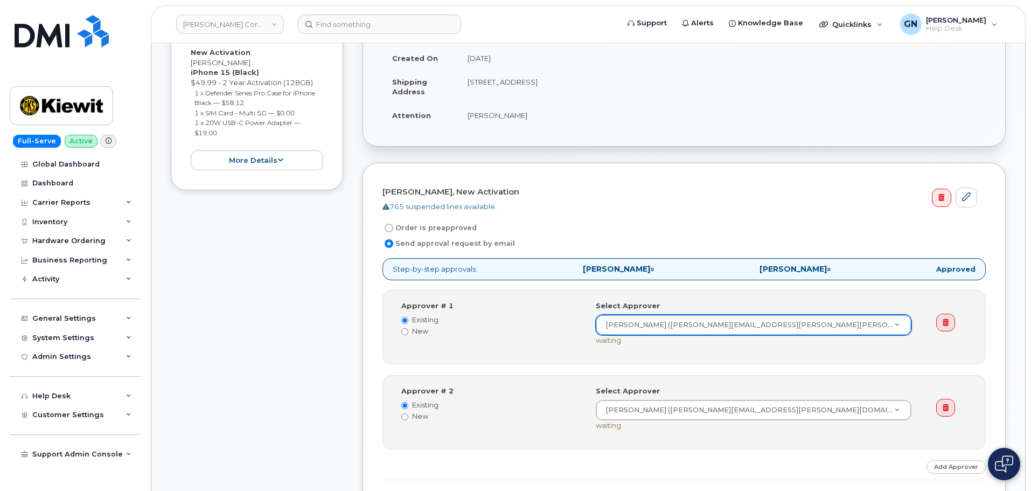
scroll to position [323, 0]
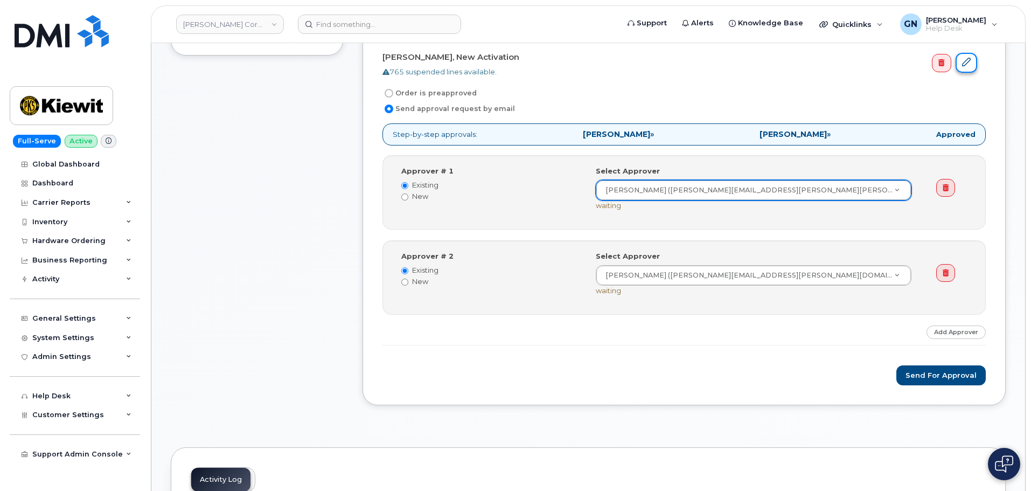
click at [970, 68] on link at bounding box center [967, 63] width 22 height 20
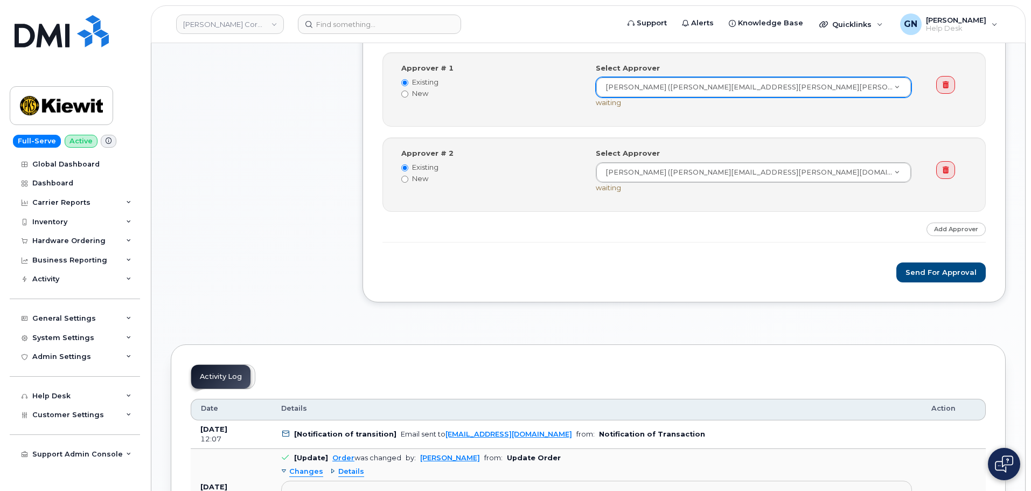
scroll to position [539, 0]
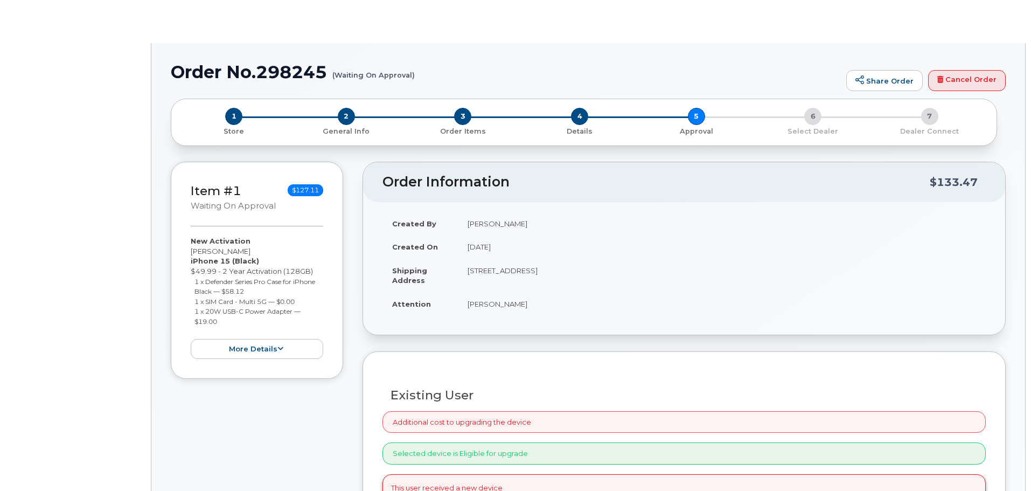
radio input "true"
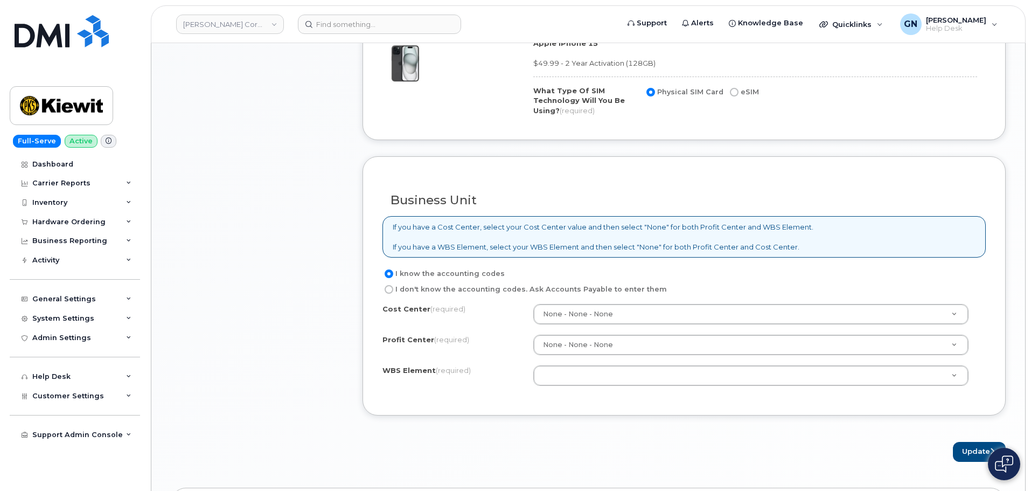
scroll to position [808, 0]
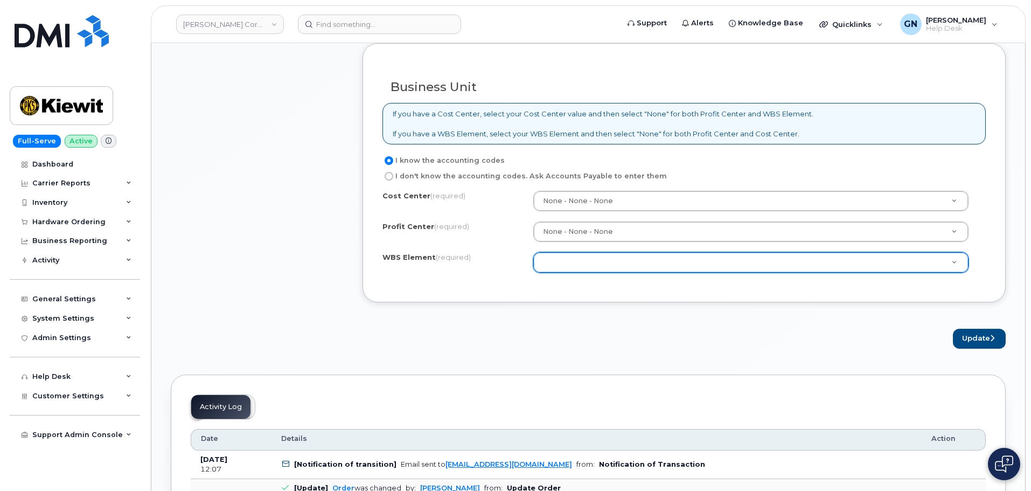
click at [581, 272] on div at bounding box center [750, 262] width 435 height 20
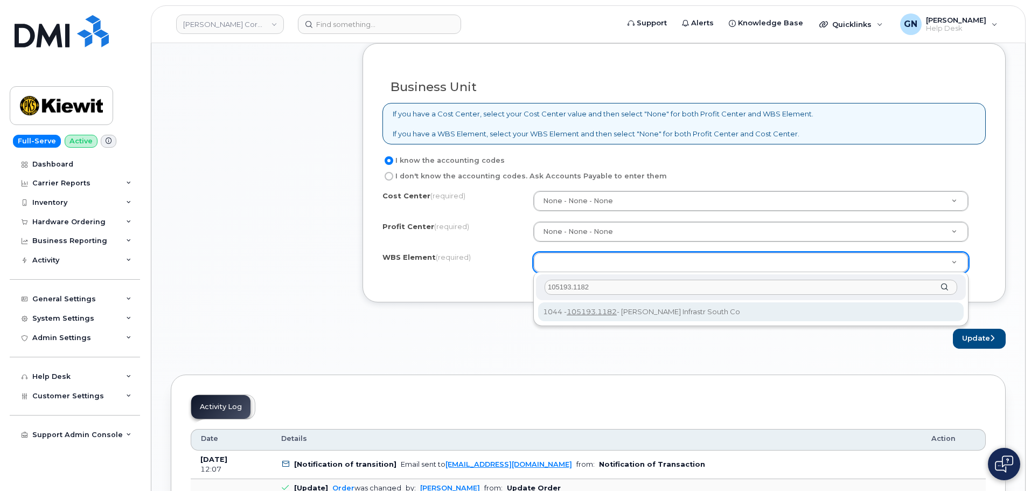
type input "105193.1182"
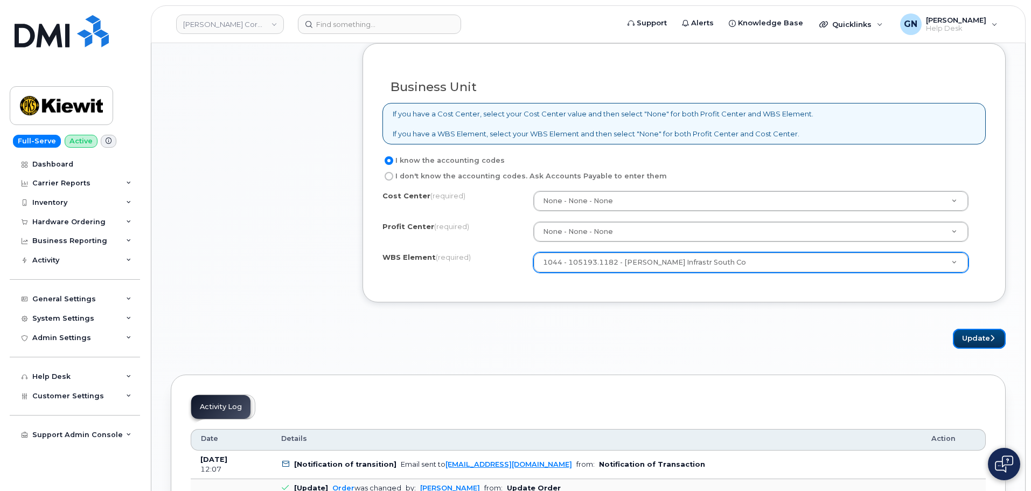
drag, startPoint x: 971, startPoint y: 344, endPoint x: 920, endPoint y: 351, distance: 51.7
click at [970, 344] on button "Update" at bounding box center [979, 339] width 53 height 20
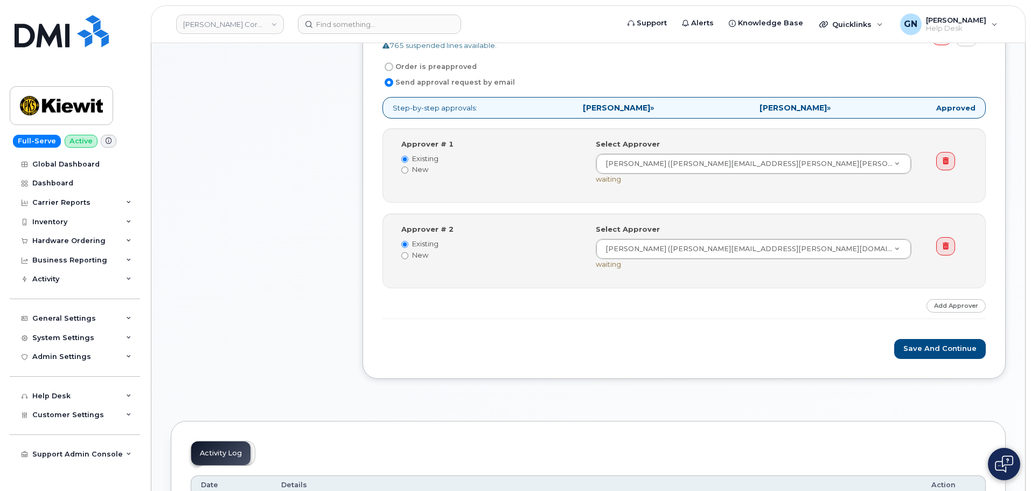
scroll to position [377, 0]
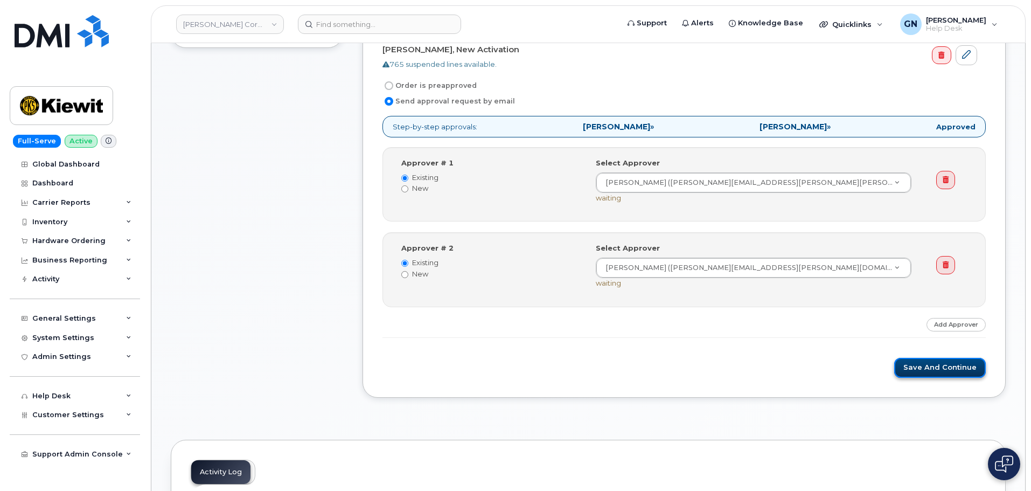
click at [915, 369] on button "Save and Continue" at bounding box center [940, 368] width 92 height 20
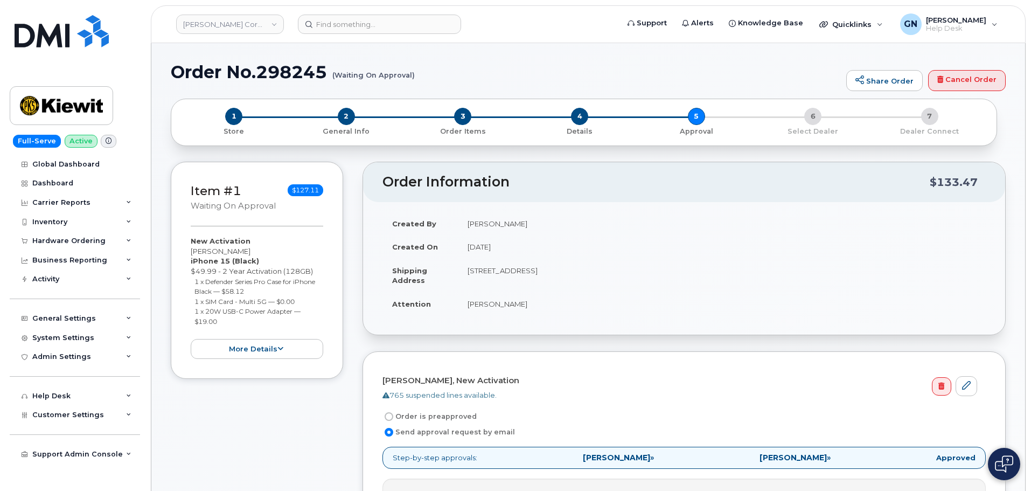
drag, startPoint x: 200, startPoint y: 74, endPoint x: 205, endPoint y: 71, distance: 5.5
click at [205, 71] on h1 "Order No.298245 (Waiting On Approval)" at bounding box center [506, 72] width 670 height 19
click at [204, 70] on h1 "Order No.298245 (Waiting On Approval)" at bounding box center [506, 72] width 670 height 19
drag, startPoint x: 204, startPoint y: 70, endPoint x: 265, endPoint y: 63, distance: 60.8
click at [265, 63] on h1 "Order No.298245 (Waiting On Approval)" at bounding box center [506, 72] width 670 height 19
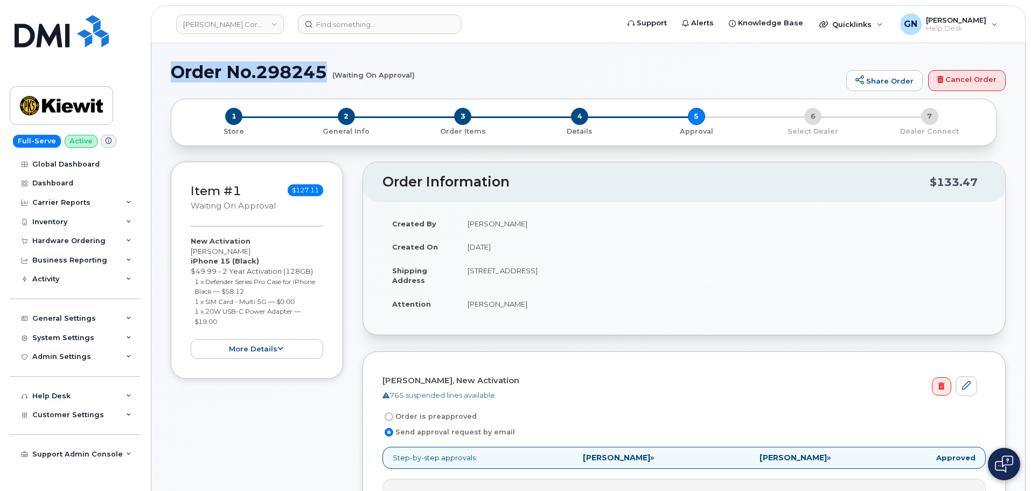
copy h1 "Order No.298245"
drag, startPoint x: 92, startPoint y: 102, endPoint x: 101, endPoint y: 98, distance: 9.9
click at [92, 102] on img at bounding box center [61, 105] width 83 height 31
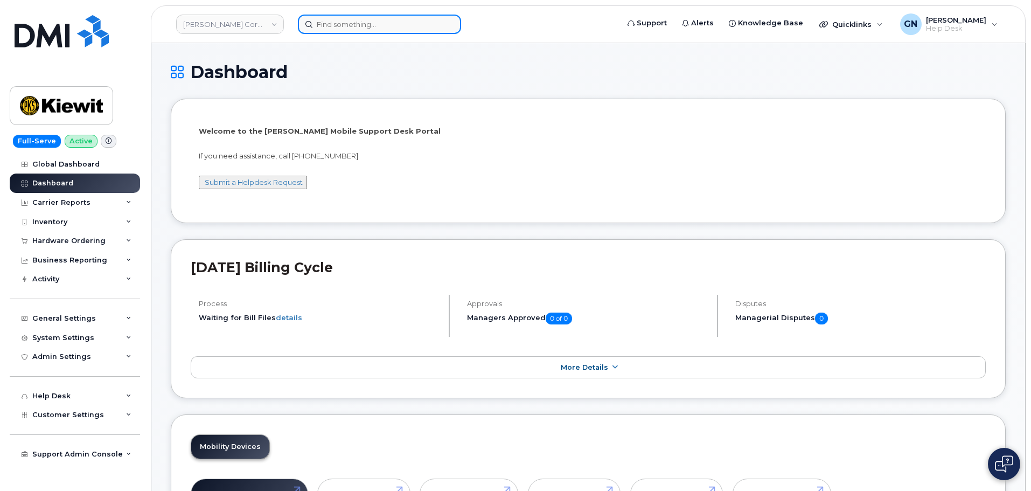
click at [343, 27] on input at bounding box center [379, 24] width 163 height 19
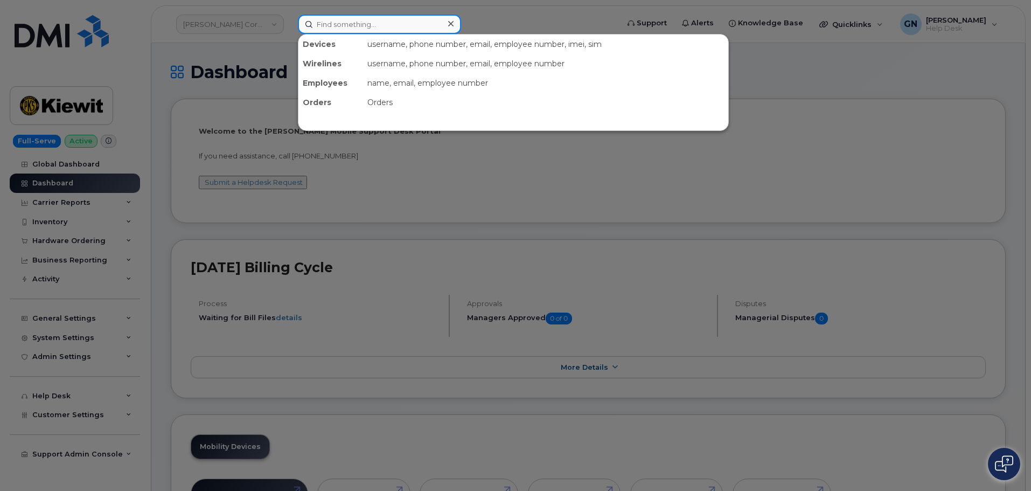
paste input "9127609498"
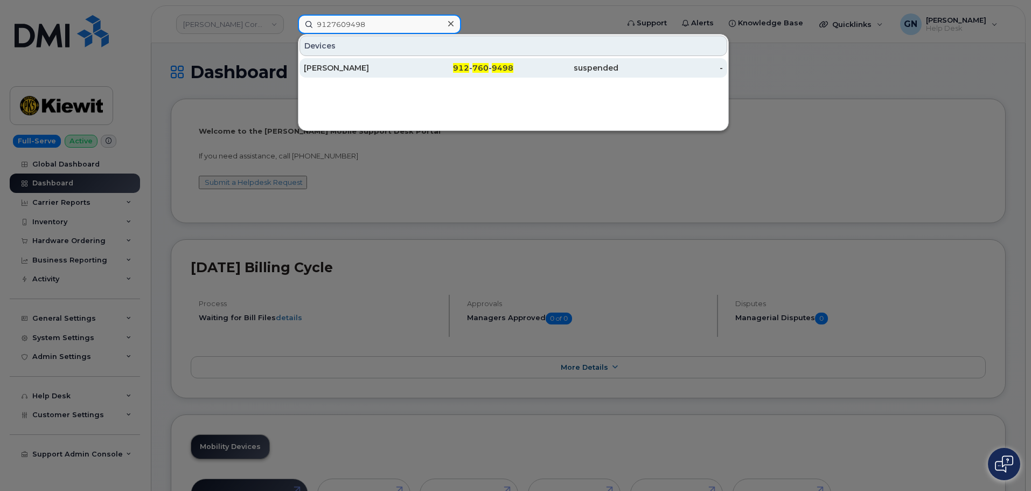
type input "9127609498"
click at [410, 66] on div "912 - 760 - 9498" at bounding box center [461, 68] width 105 height 11
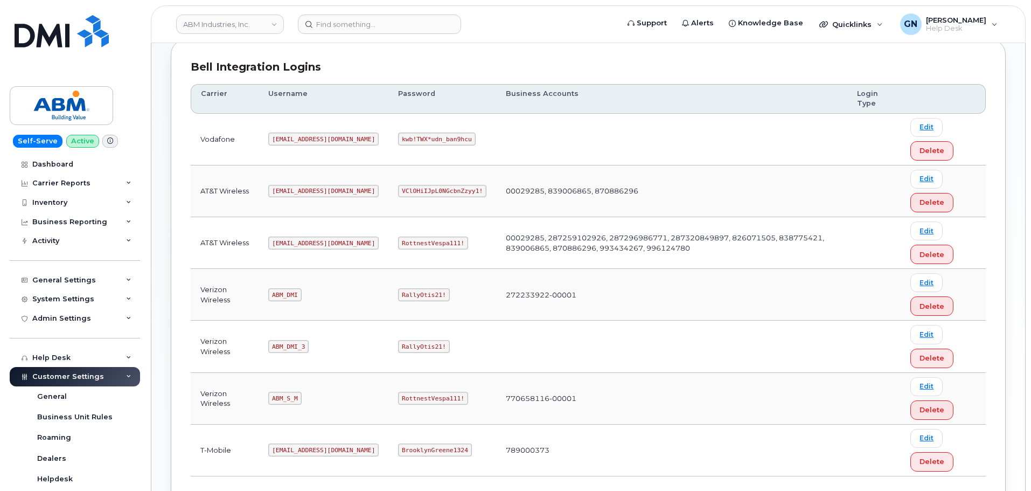
scroll to position [162, 0]
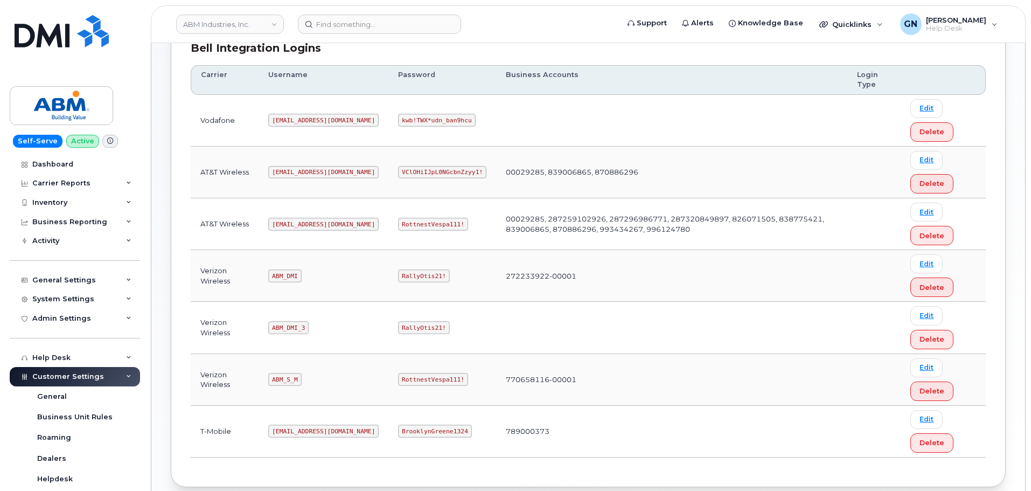
click at [284, 220] on code "[EMAIL_ADDRESS][DOMAIN_NAME]" at bounding box center [323, 224] width 110 height 13
copy code "[EMAIL_ADDRESS][DOMAIN_NAME]"
click at [398, 222] on code "RottnestVespa111!" at bounding box center [433, 224] width 70 height 13
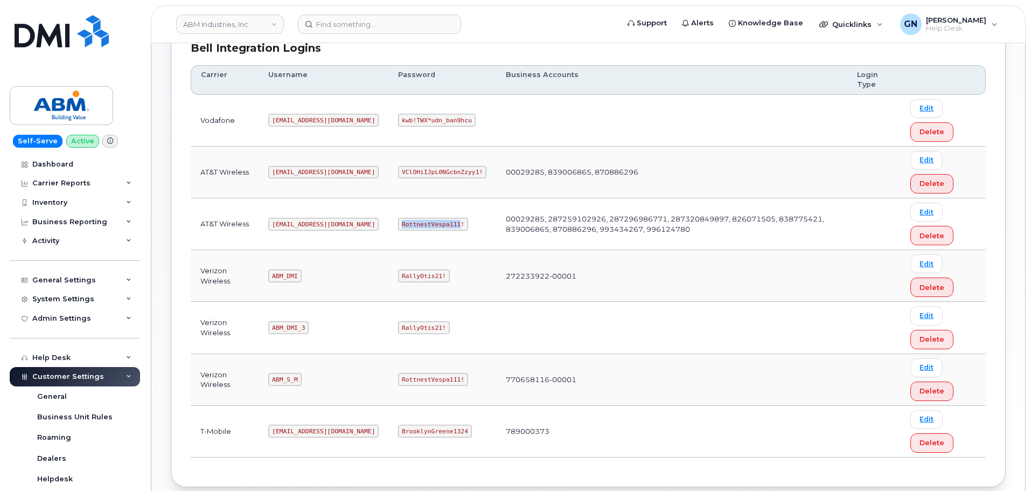
click at [398, 222] on code "RottnestVespa111!" at bounding box center [433, 224] width 70 height 13
copy code "RottnestVespa111!"
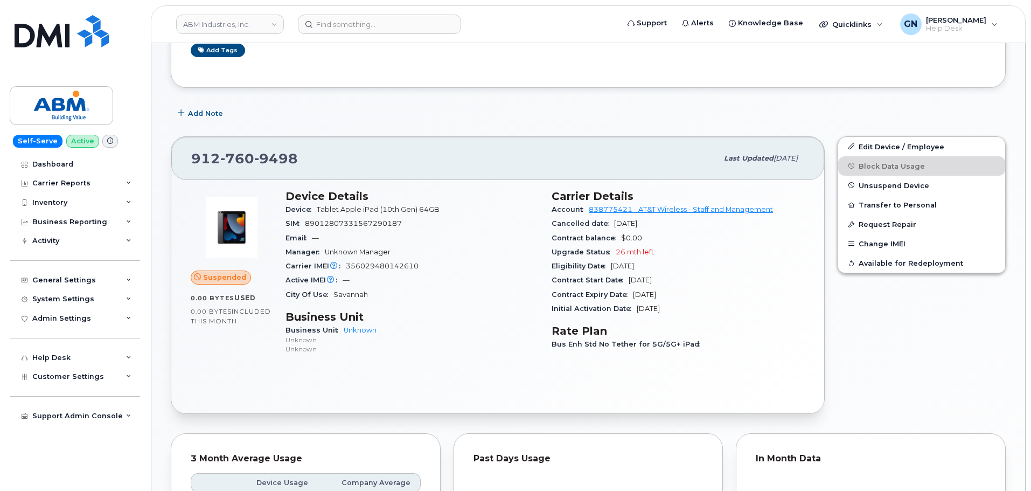
scroll to position [162, 0]
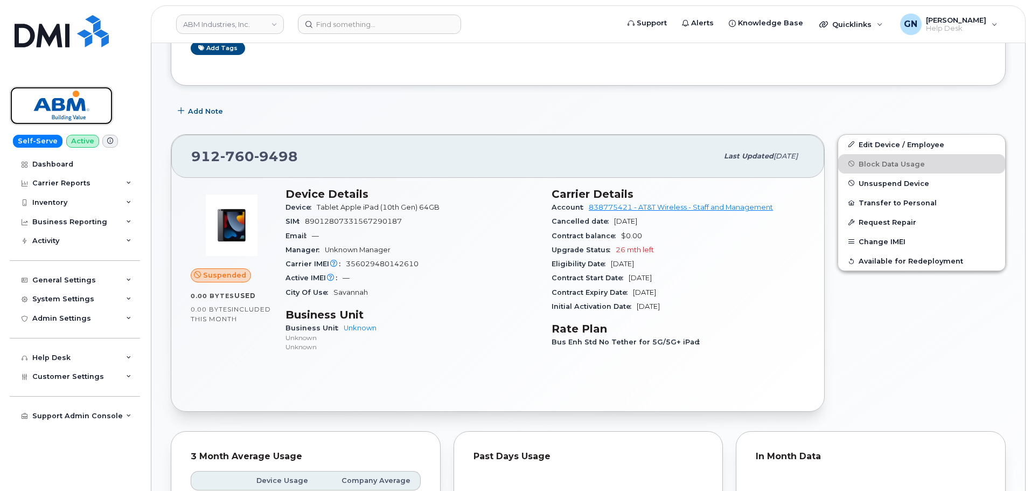
click at [92, 111] on img at bounding box center [61, 105] width 83 height 31
